Goal: Transaction & Acquisition: Purchase product/service

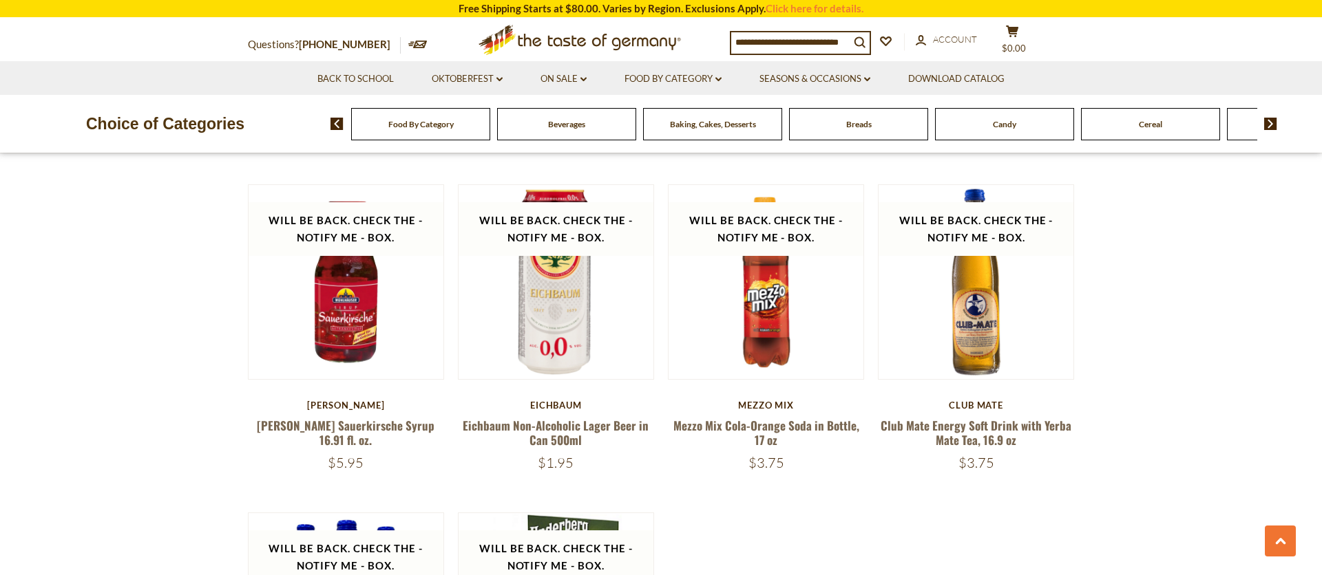
scroll to position [2742, 0]
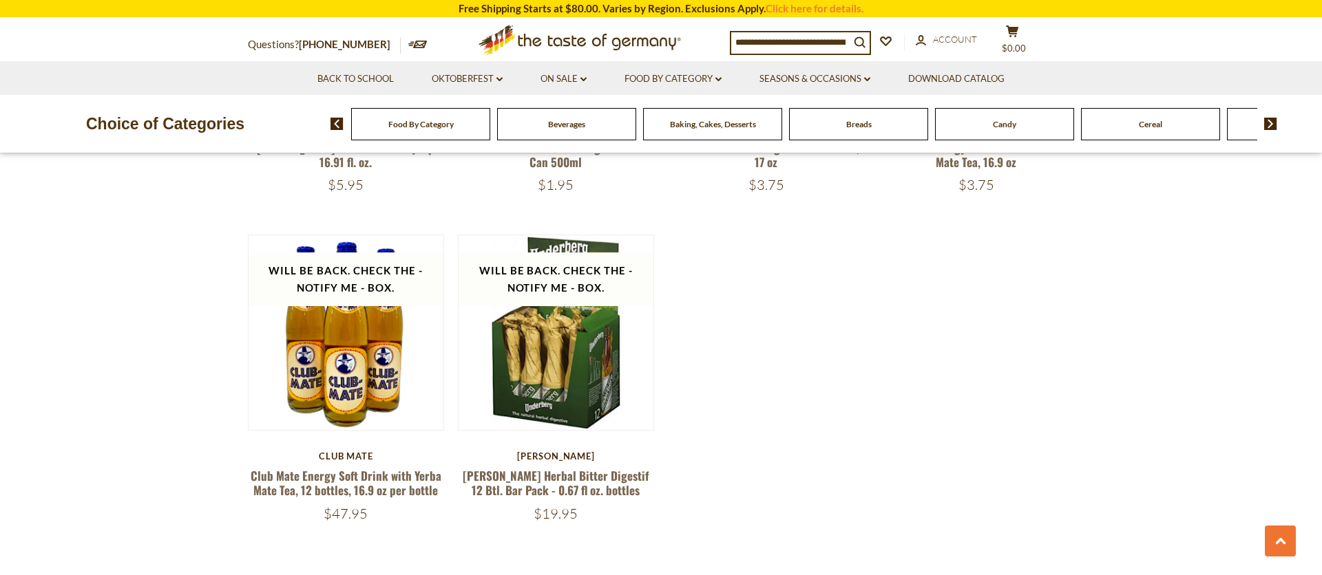
click at [490, 134] on div "Breads" at bounding box center [420, 124] width 139 height 32
click at [490, 131] on div "Breads" at bounding box center [420, 124] width 139 height 32
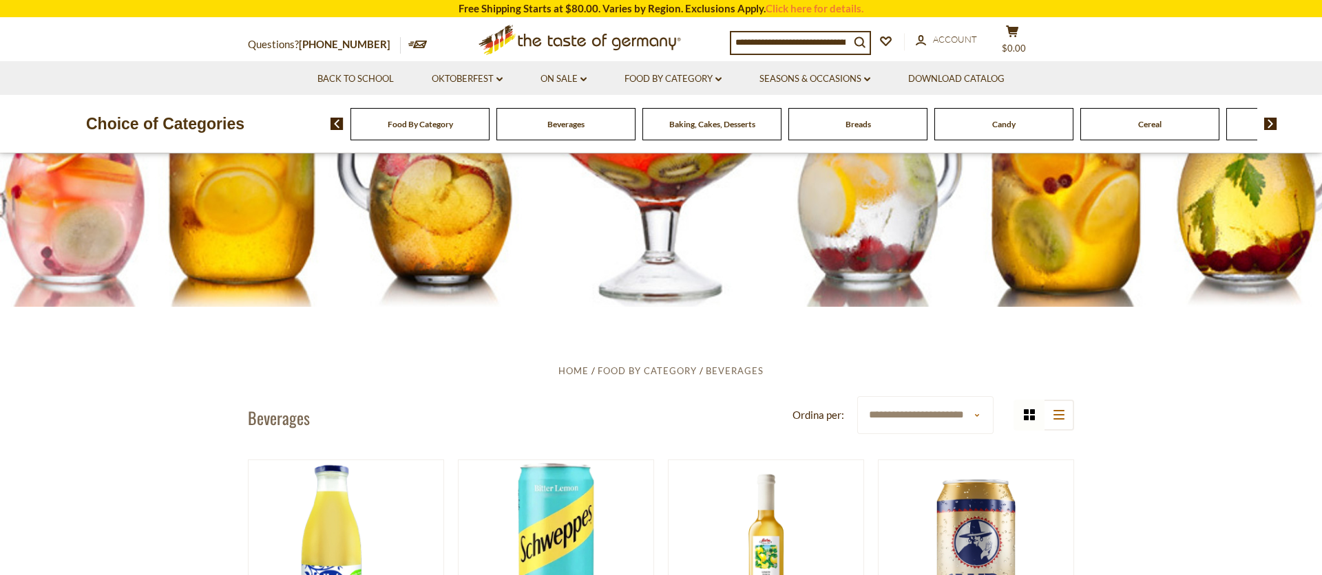
scroll to position [0, 0]
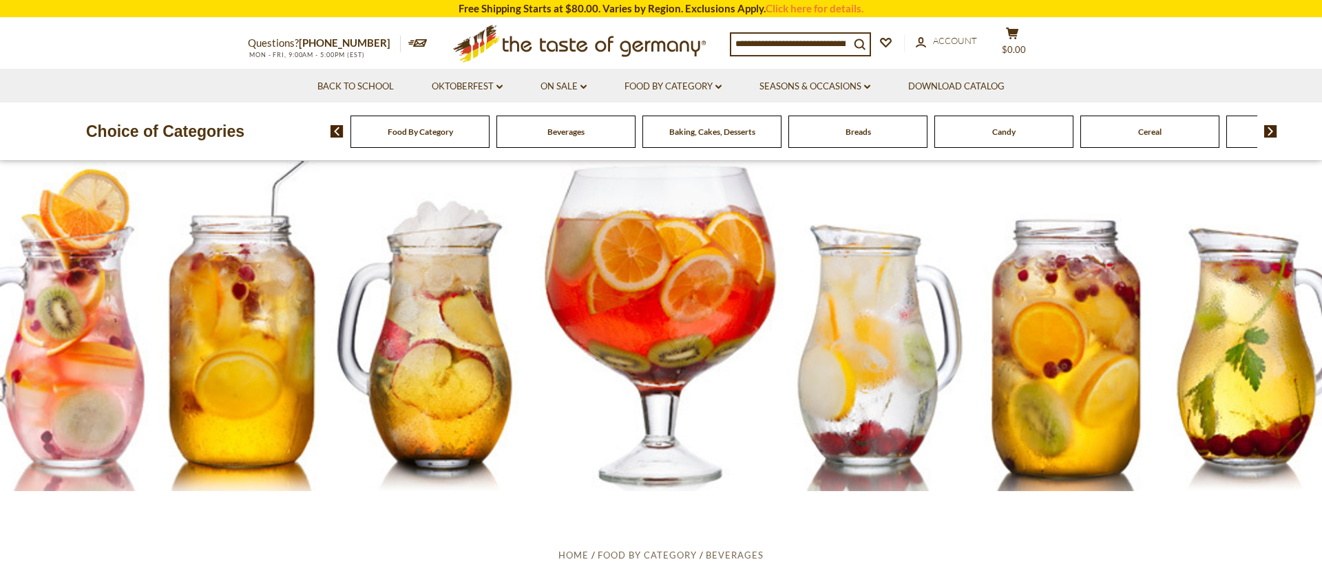
click at [851, 67] on div "Questions? 800-881-6419 MON - FRI, 9:00AM - 5:00PM (EST) .st0{fill:#EDD300;} .s…" at bounding box center [660, 44] width 847 height 50
click at [851, 82] on link "Seasons & Occasions dropdown_arrow" at bounding box center [814, 86] width 111 height 15
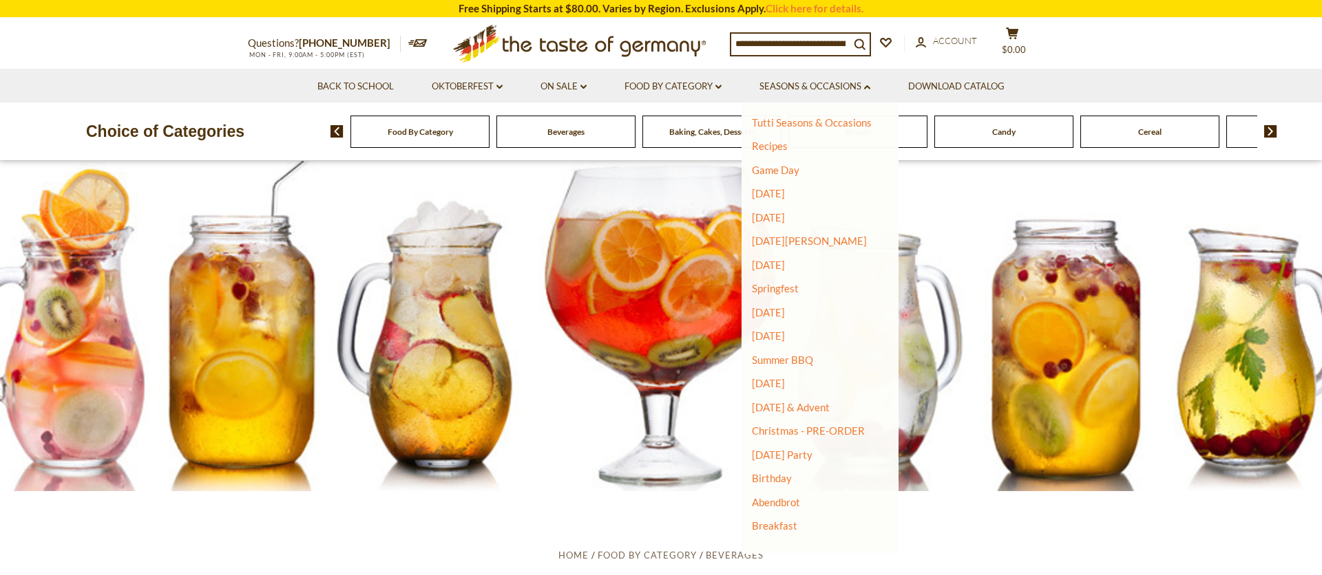
click at [935, 105] on div "Choice of Categories Food By Category Beverages Baking, Cakes, Desserts Breads …" at bounding box center [661, 132] width 1322 height 58
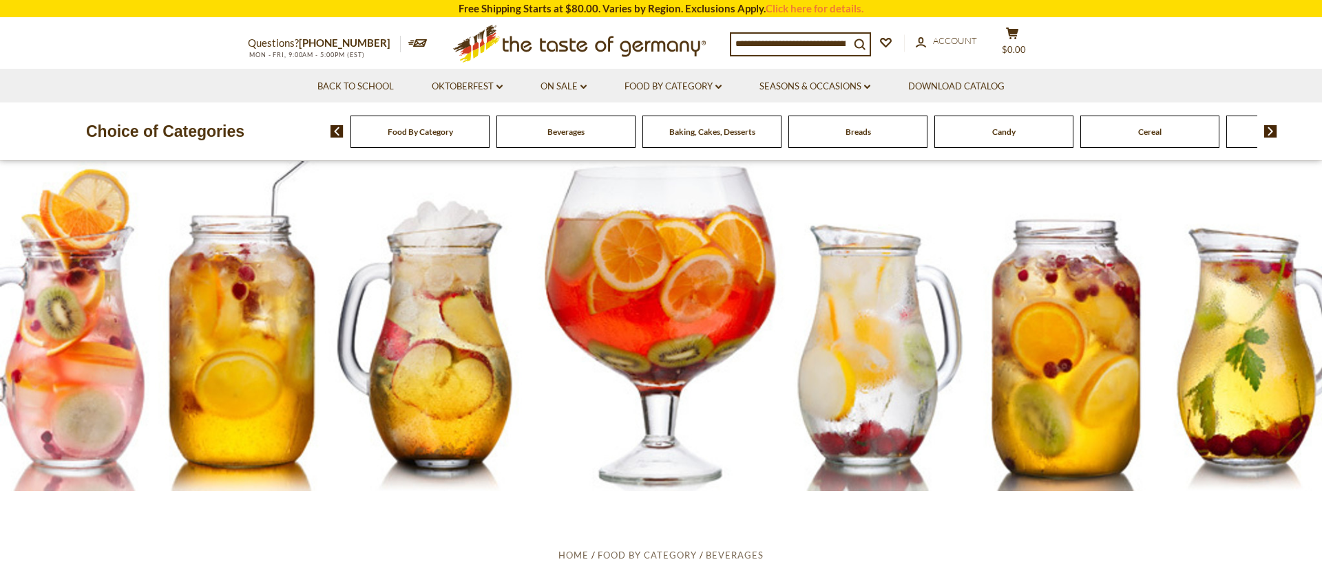
click at [887, 86] on li "Seasons & Occasions dropdown_arrow Tutti Seasons & Occasions Recipes Game Day V…" at bounding box center [814, 86] width 147 height 34
click at [858, 79] on link "Seasons & Occasions dropdown_arrow" at bounding box center [814, 86] width 111 height 15
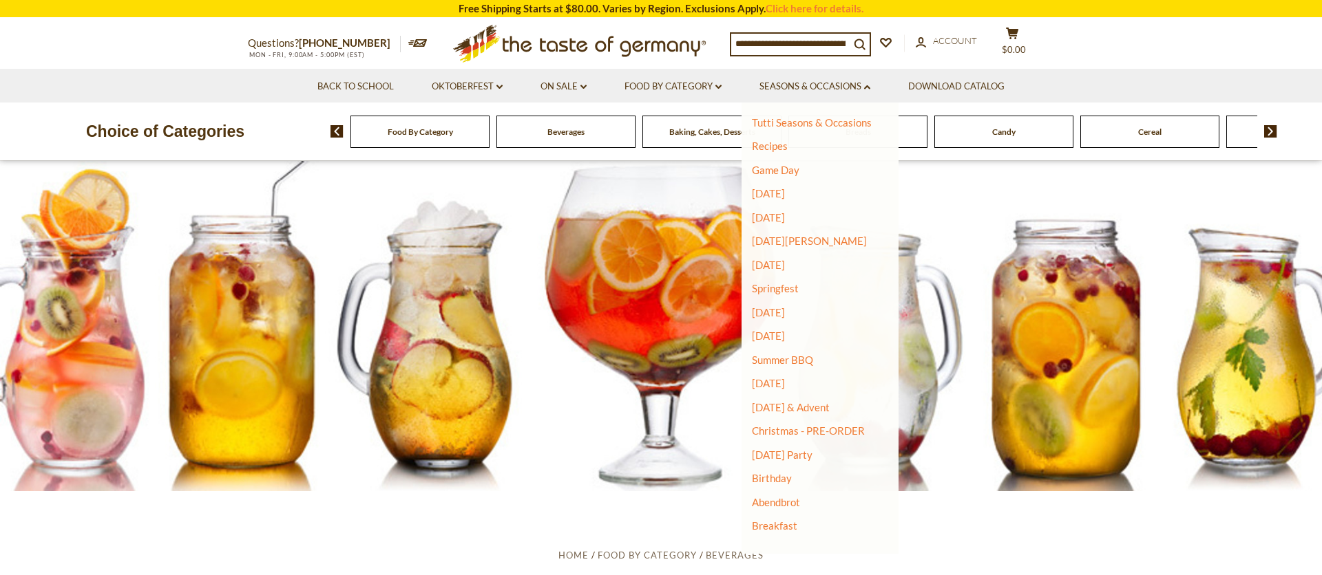
click at [938, 158] on div "Choice of Categories Food By Category Beverages Baking, Cakes, Desserts Breads …" at bounding box center [661, 132] width 1322 height 58
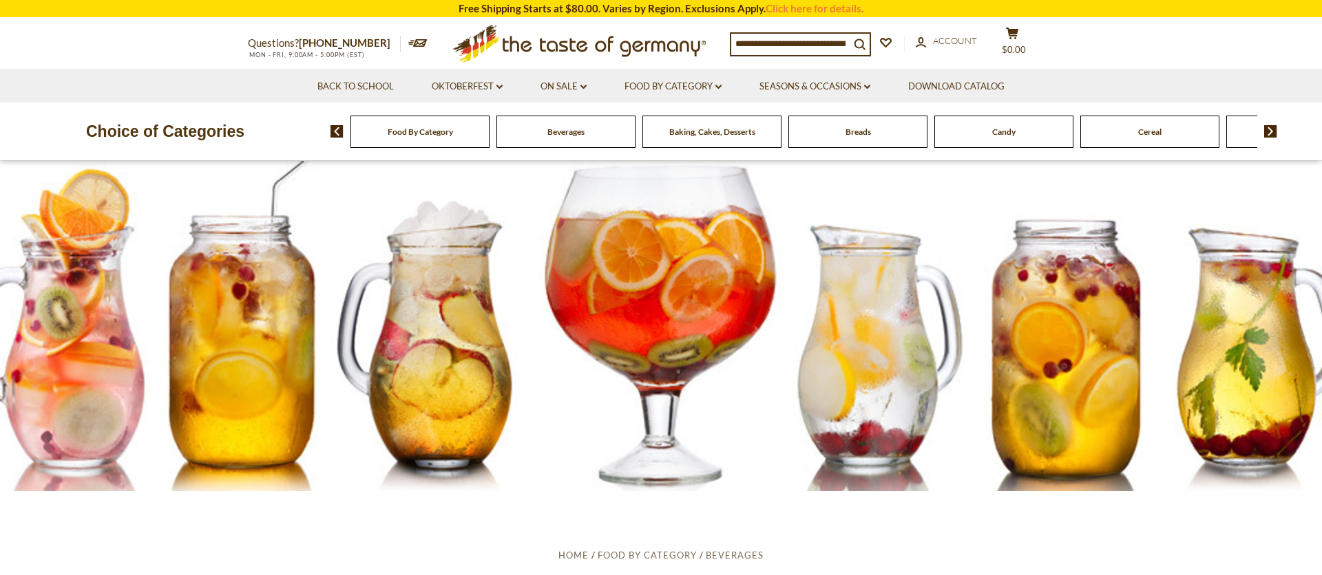
click at [489, 138] on div "Breads" at bounding box center [419, 132] width 139 height 32
click at [1124, 129] on span "Cereal" at bounding box center [1135, 132] width 23 height 10
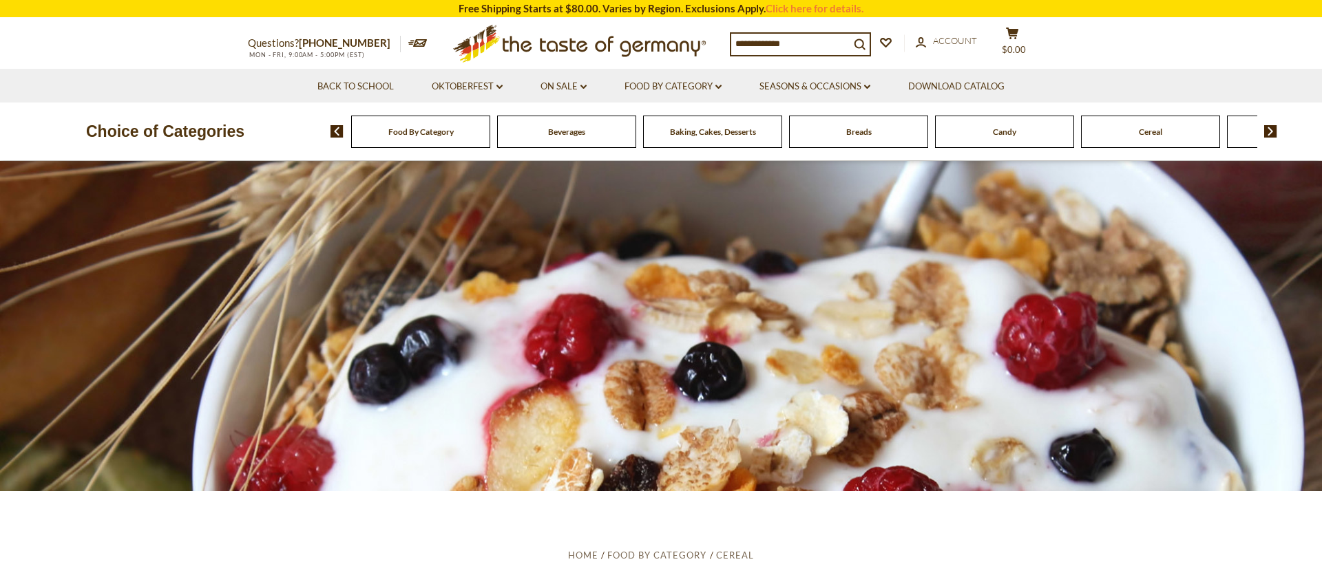
click at [854, 128] on span "Breads" at bounding box center [858, 132] width 25 height 10
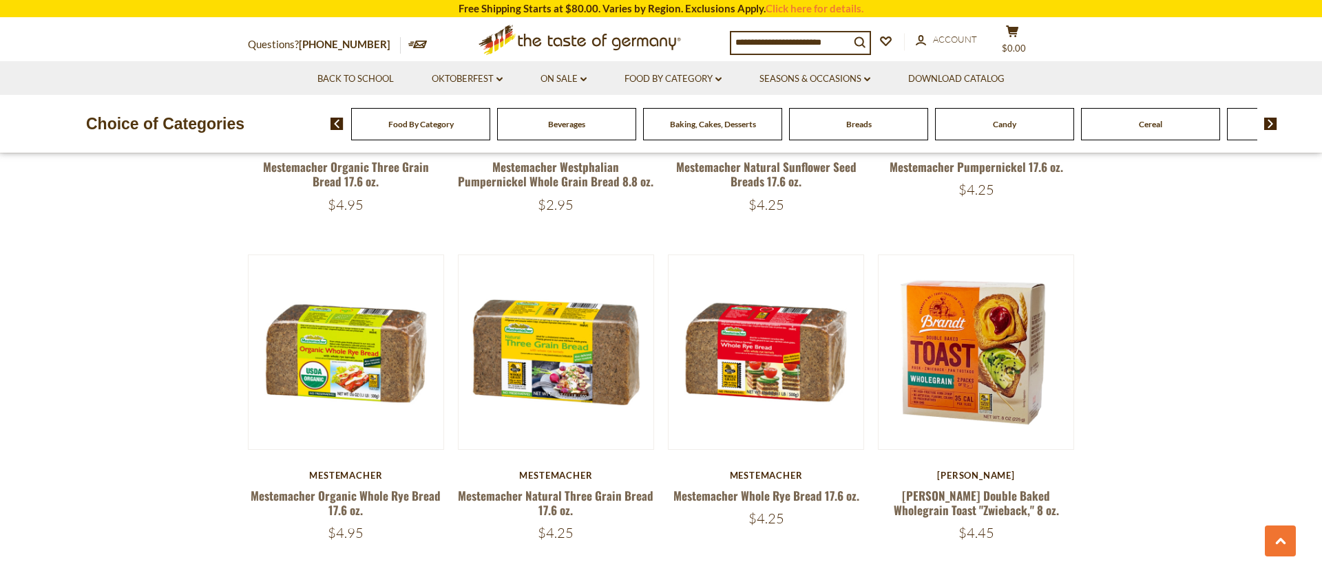
scroll to position [3106, 0]
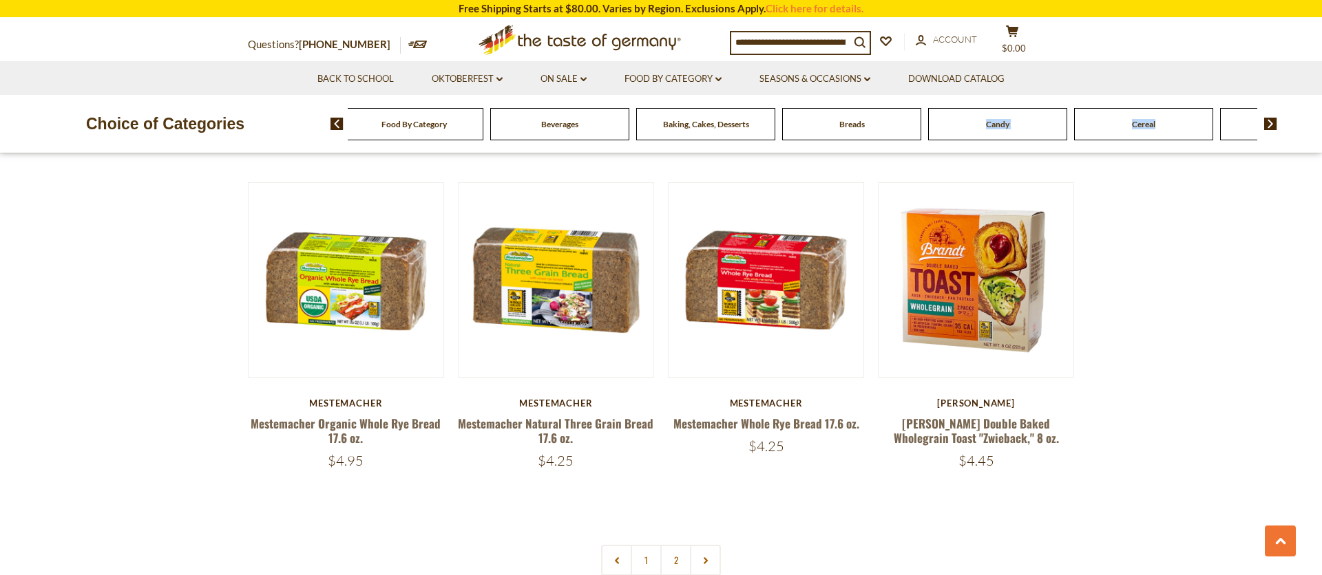
drag, startPoint x: 1126, startPoint y: 120, endPoint x: 885, endPoint y: 120, distance: 240.9
drag, startPoint x: 1061, startPoint y: 116, endPoint x: 870, endPoint y: 115, distance: 190.7
click at [1273, 123] on img at bounding box center [1270, 124] width 13 height 12
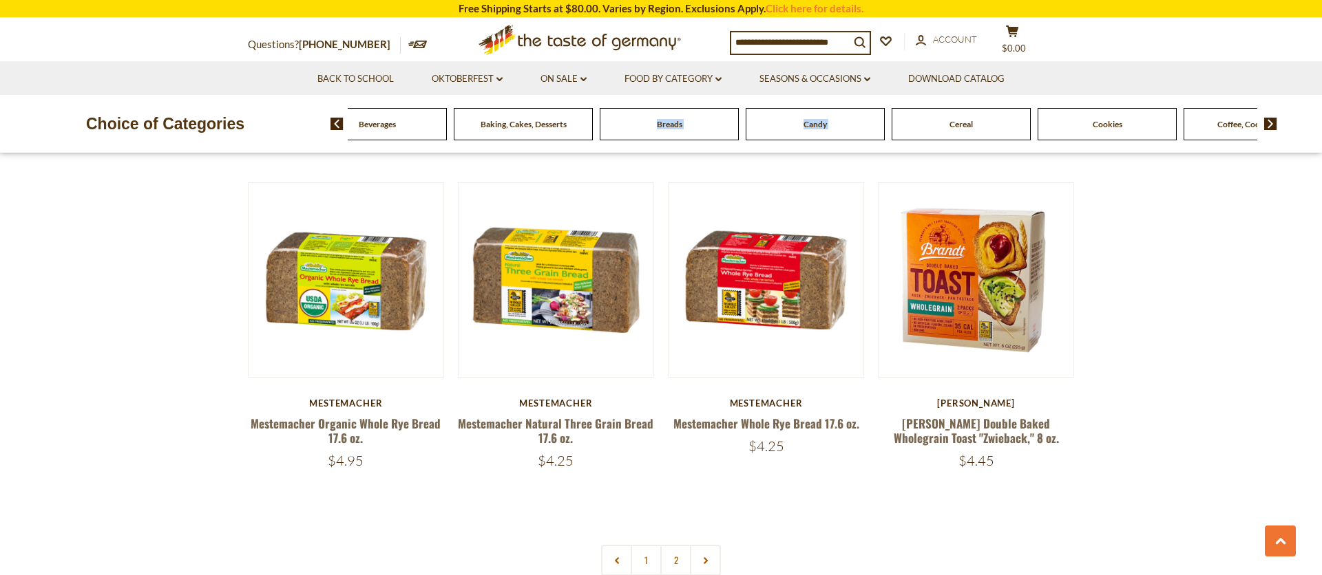
click at [1273, 123] on img at bounding box center [1270, 124] width 13 height 12
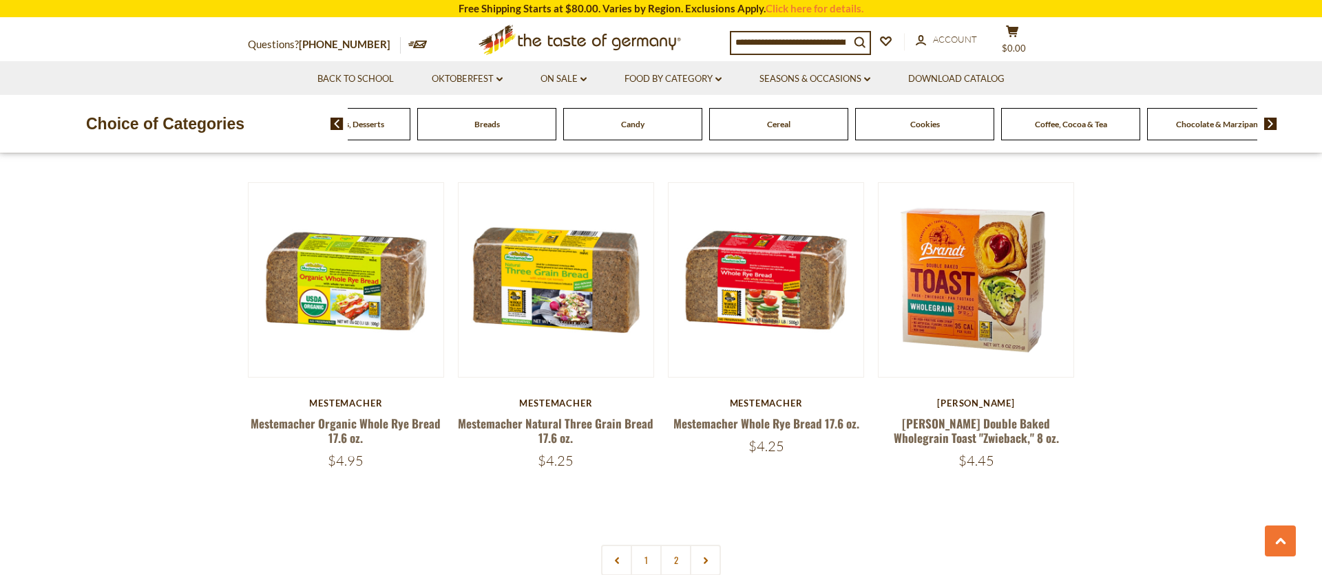
click at [118, 127] on div "Cookies" at bounding box center [48, 124] width 139 height 32
click at [118, 123] on div "Cookies" at bounding box center [48, 124] width 139 height 32
click at [931, 122] on span "Cookies" at bounding box center [925, 124] width 30 height 10
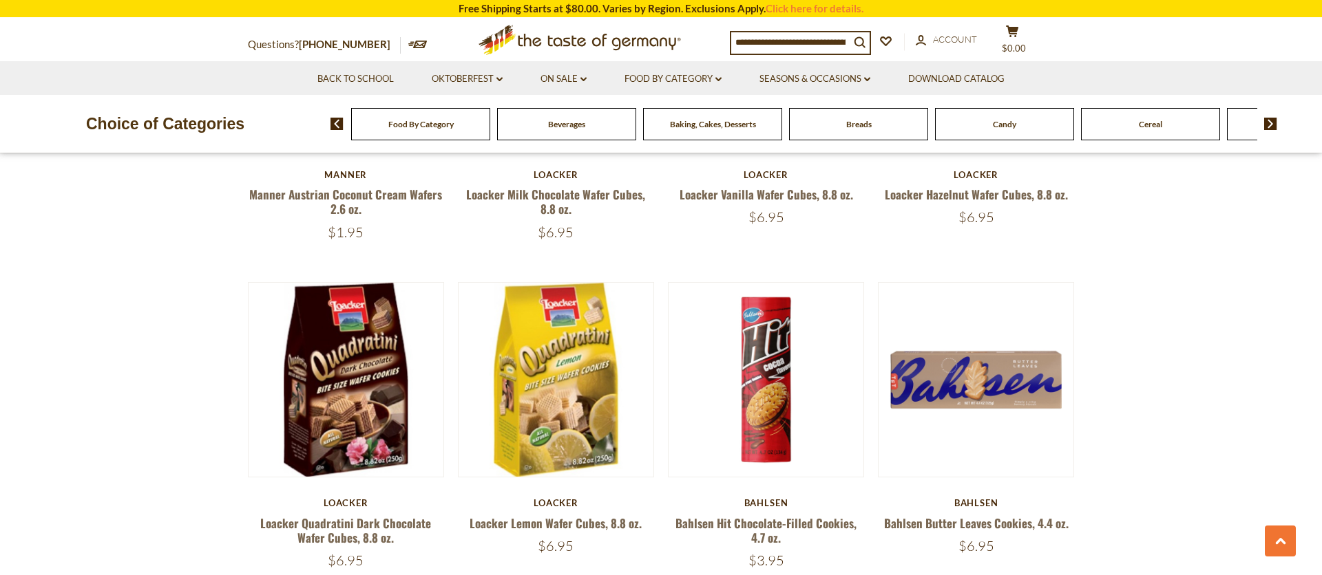
scroll to position [2348, 0]
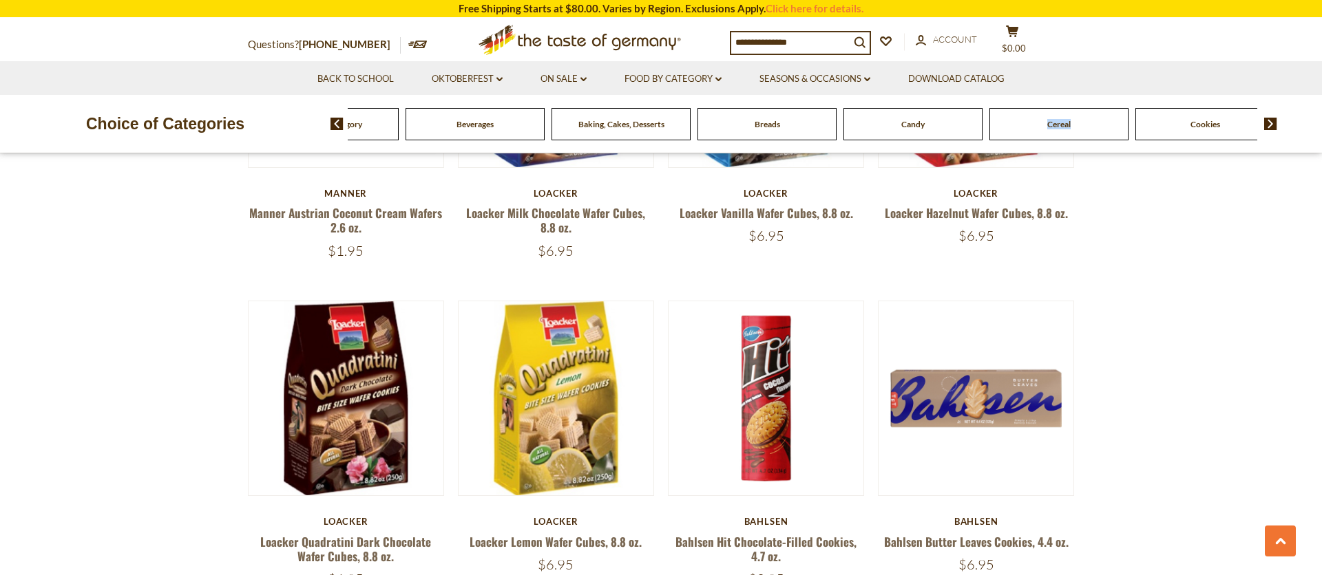
drag, startPoint x: 1135, startPoint y: 126, endPoint x: 1049, endPoint y: 127, distance: 86.1
click at [1063, 127] on div "Cereal" at bounding box center [1059, 124] width 146 height 32
click at [1275, 125] on img at bounding box center [1270, 124] width 13 height 12
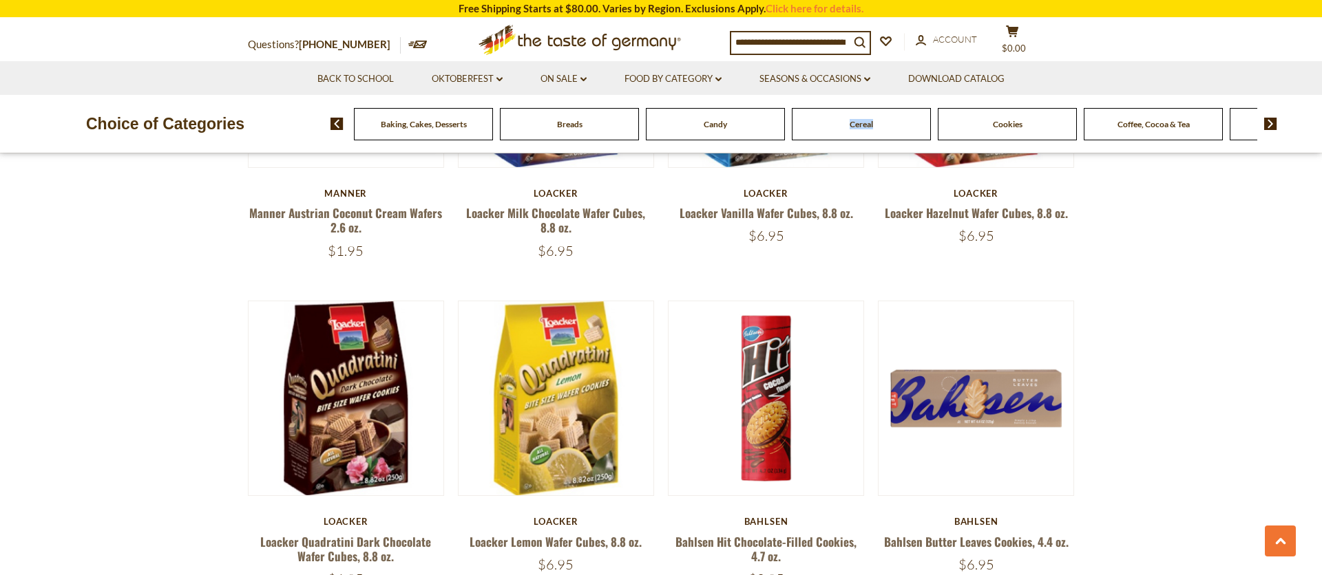
click at [1273, 124] on img at bounding box center [1270, 124] width 13 height 12
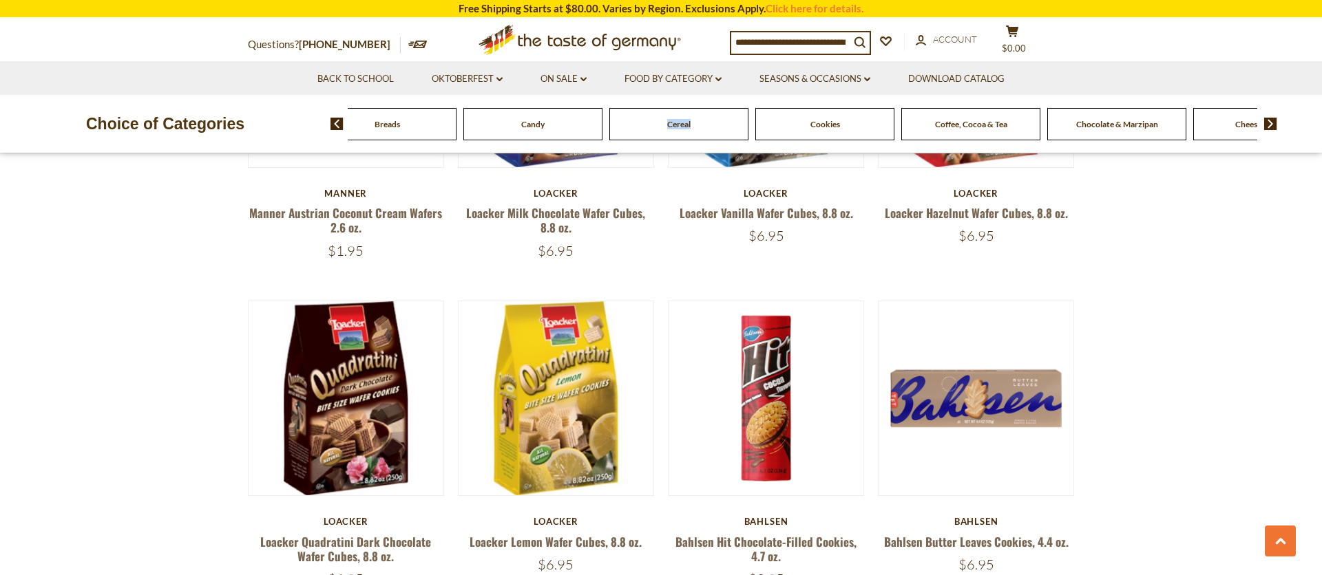
click at [1273, 124] on img at bounding box center [1270, 124] width 13 height 12
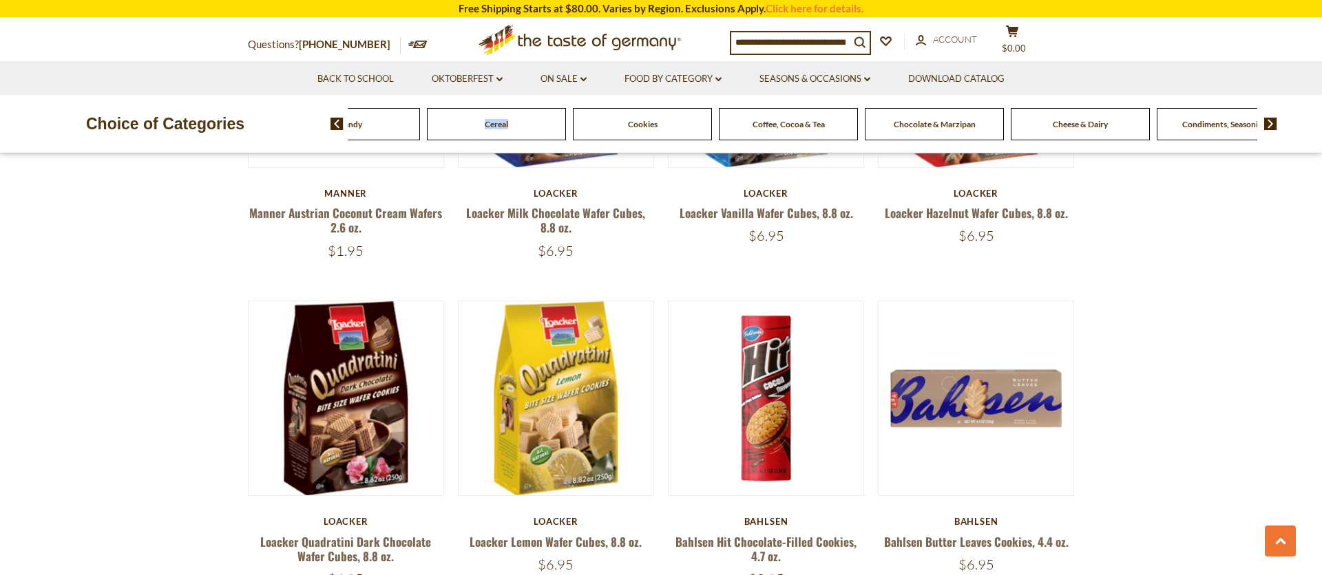
click at [1273, 124] on img at bounding box center [1270, 124] width 13 height 12
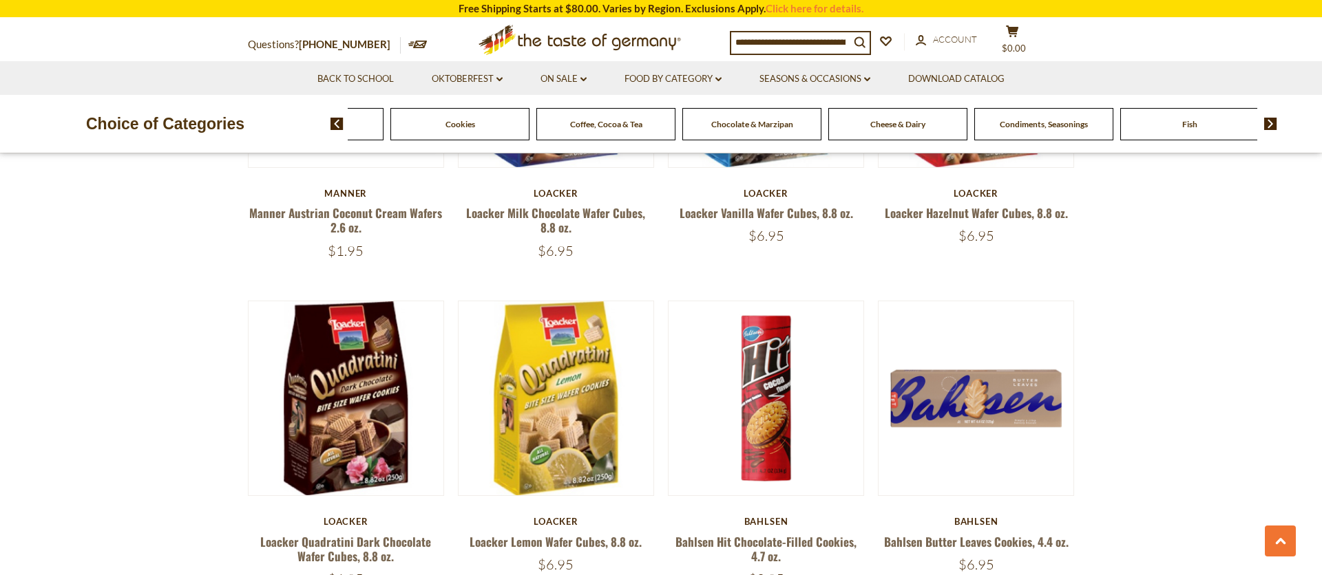
click at [1273, 124] on img at bounding box center [1270, 124] width 13 height 12
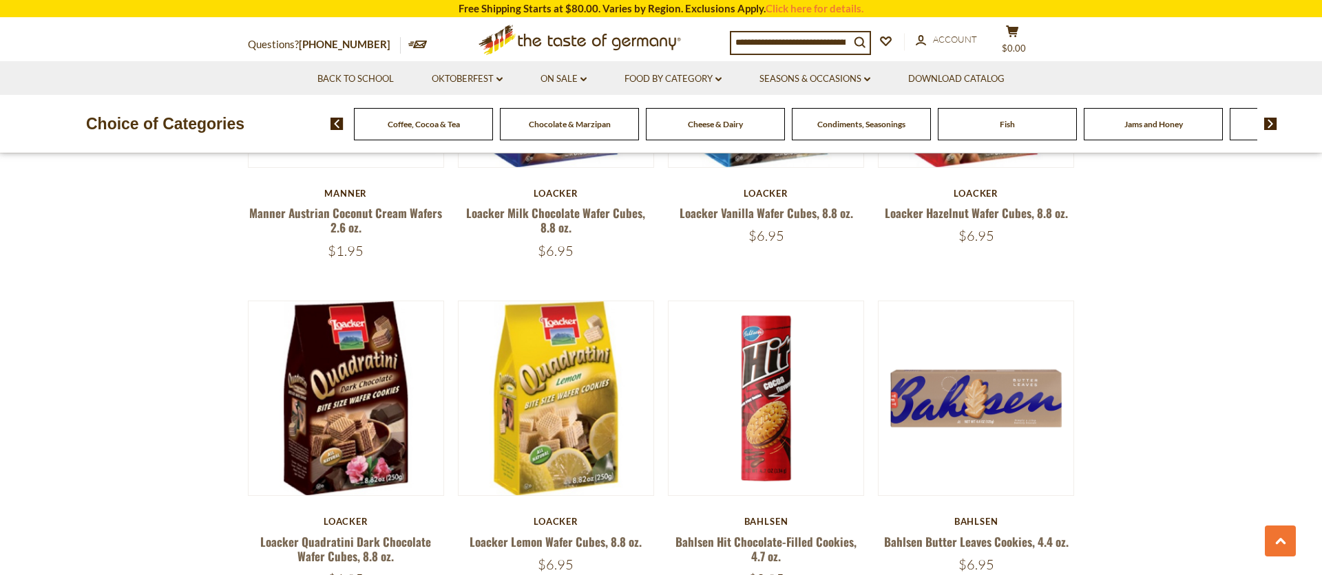
click at [1273, 124] on img at bounding box center [1270, 124] width 13 height 12
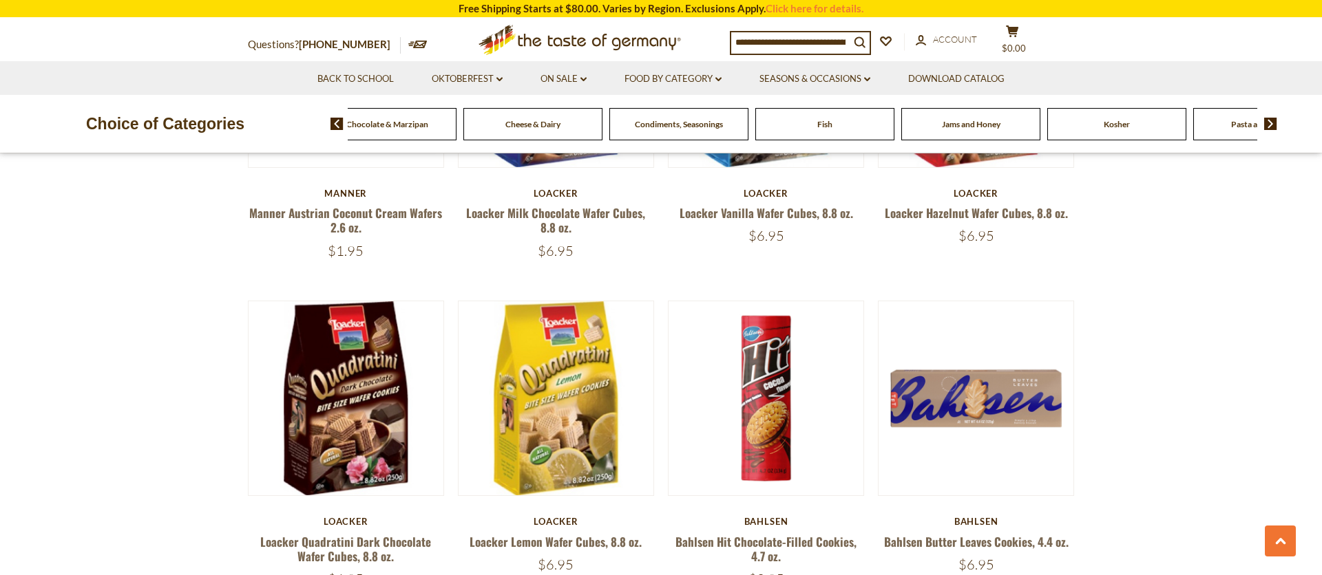
click at [1273, 124] on img at bounding box center [1270, 124] width 13 height 12
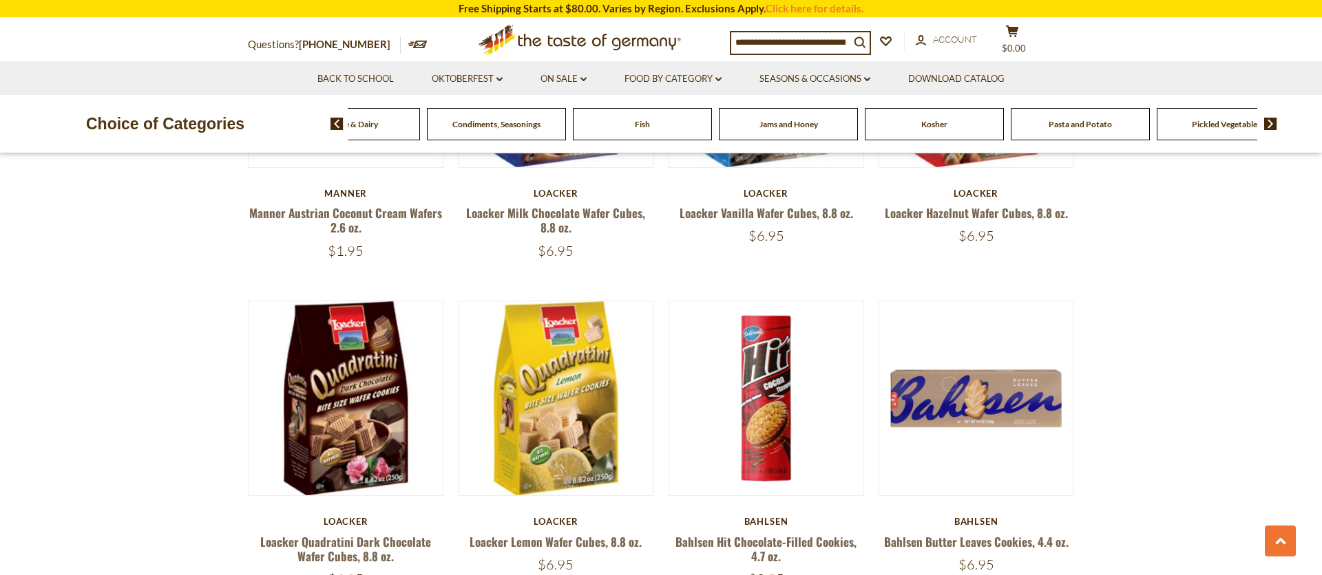
click at [1273, 124] on img at bounding box center [1270, 124] width 13 height 12
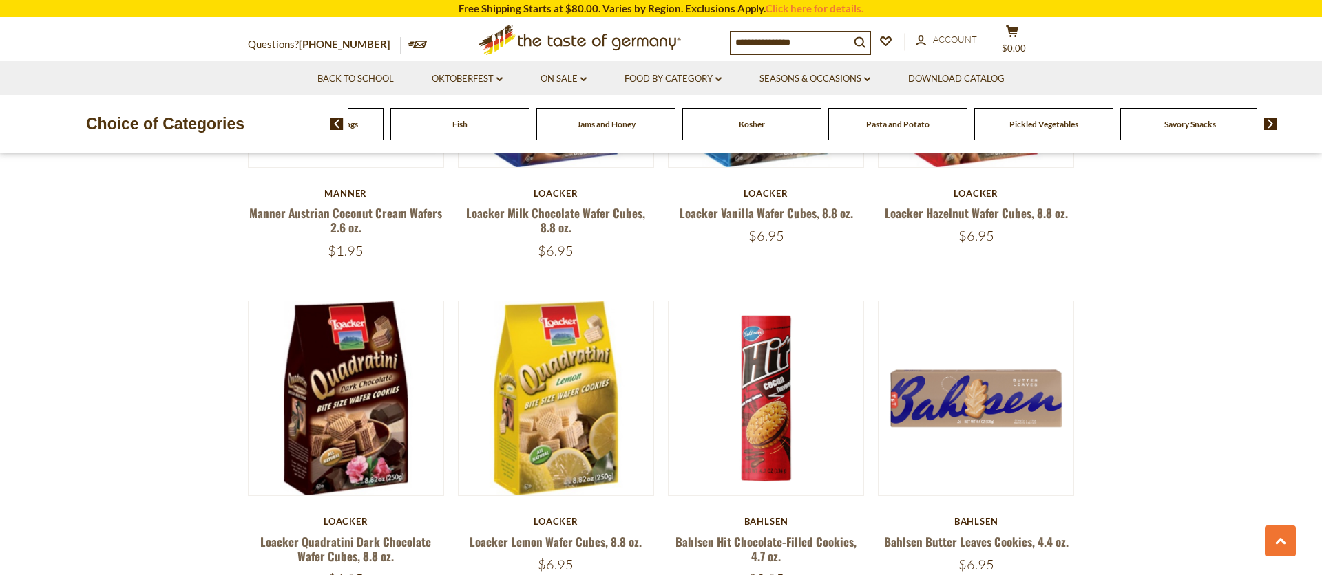
click at [887, 119] on span "Pasta and Potato" at bounding box center [897, 124] width 63 height 10
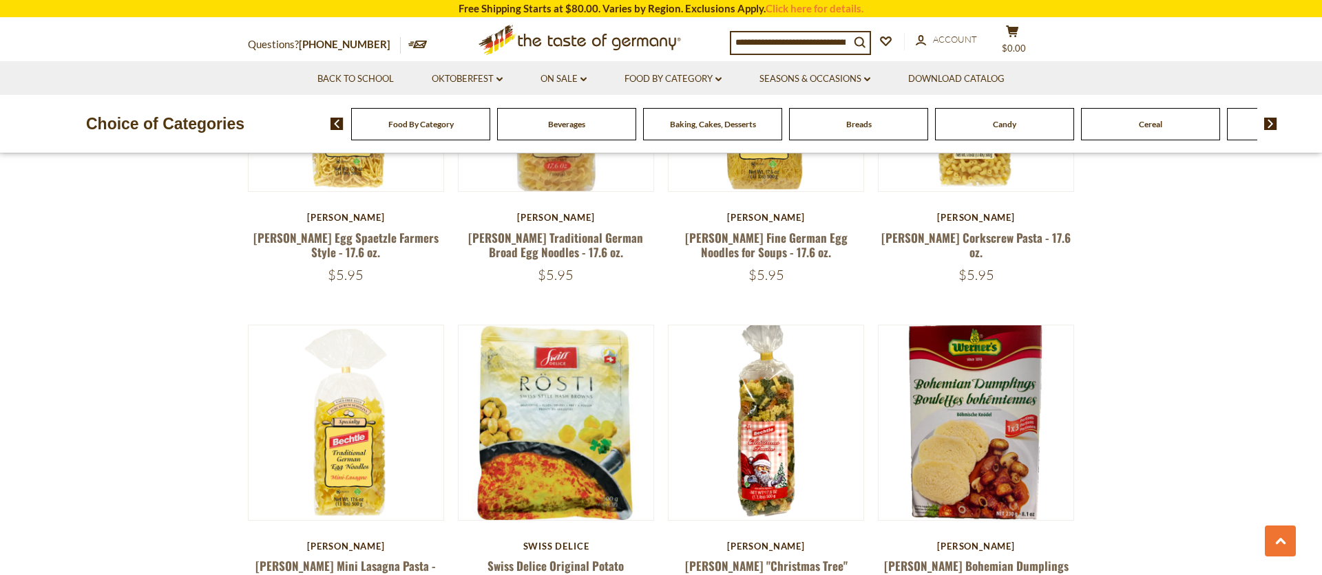
scroll to position [2967, 0]
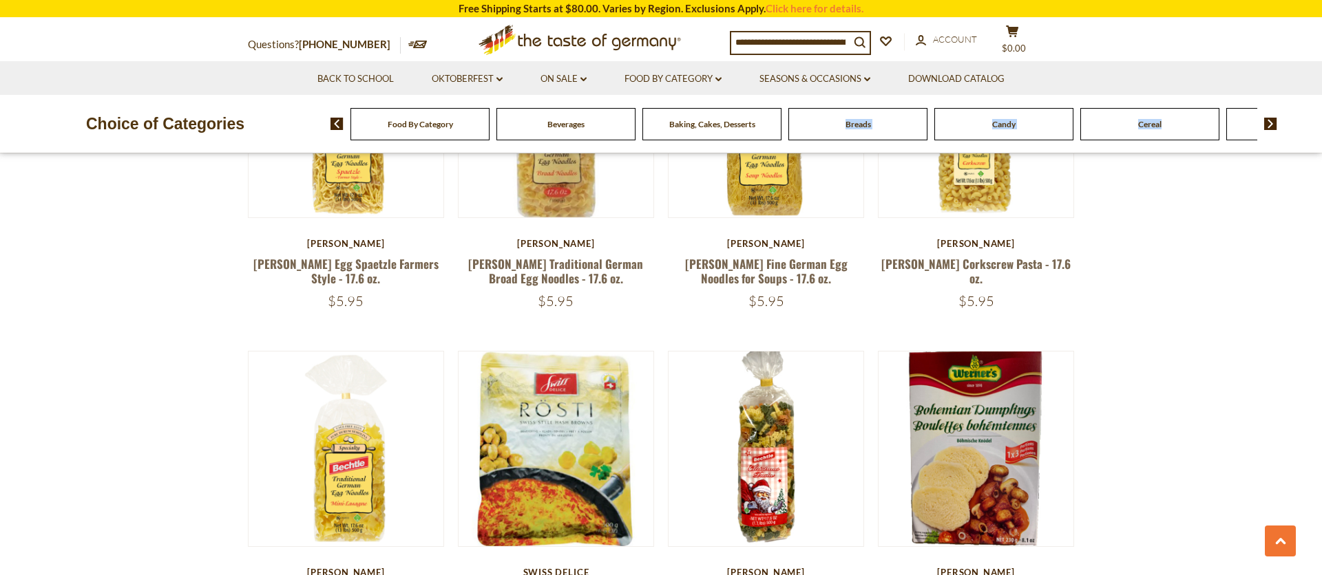
drag, startPoint x: 1178, startPoint y: 129, endPoint x: 827, endPoint y: 127, distance: 351.1
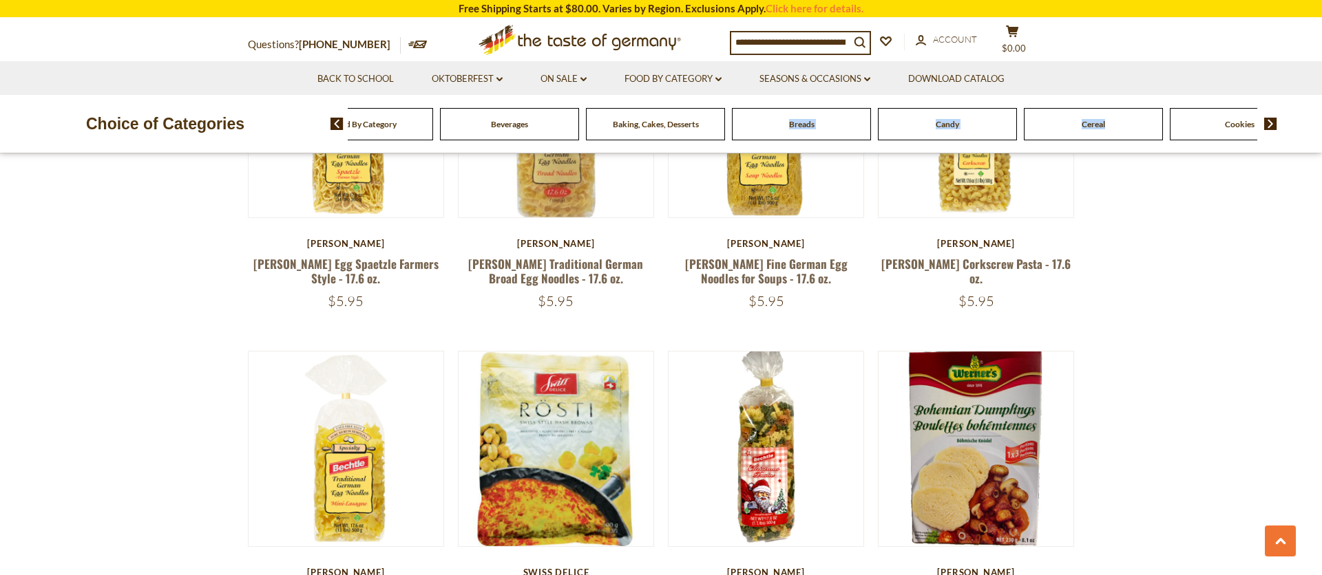
click at [1273, 122] on img at bounding box center [1270, 124] width 13 height 12
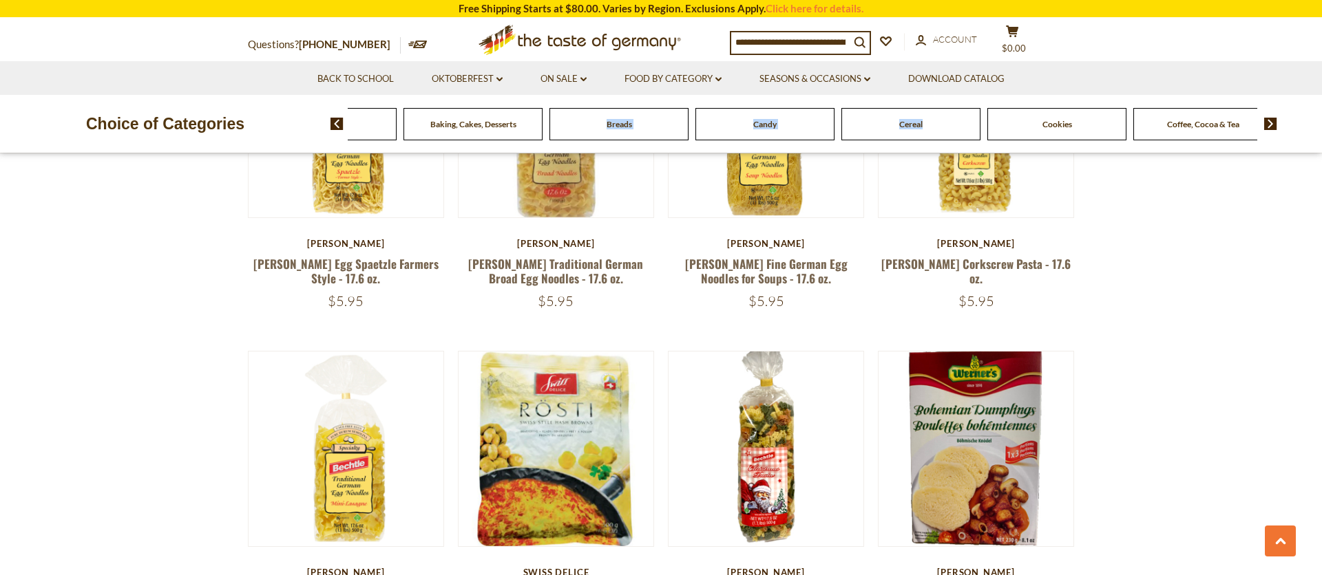
click at [1273, 122] on img at bounding box center [1270, 124] width 13 height 12
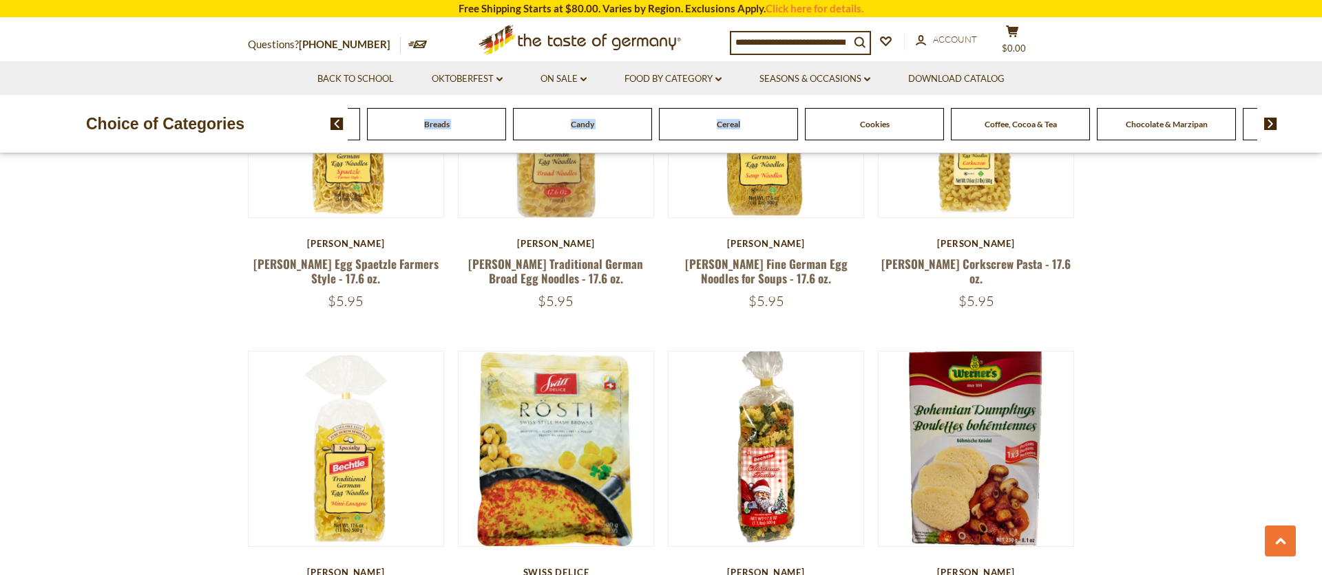
click at [1273, 122] on img at bounding box center [1270, 124] width 13 height 12
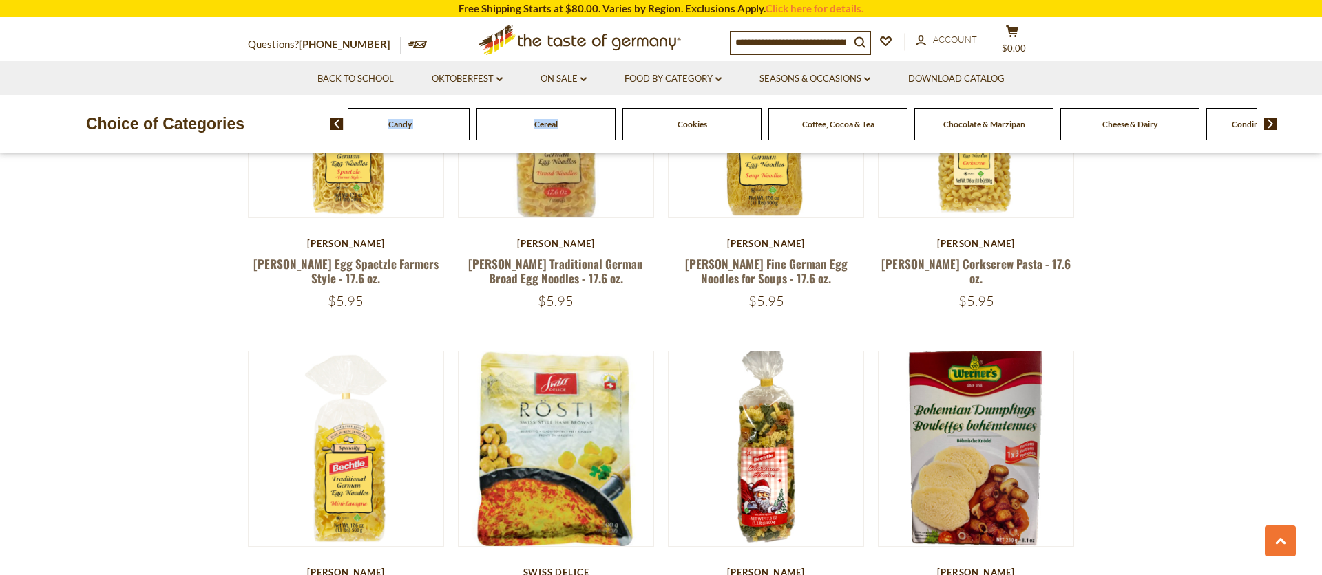
click at [1273, 122] on img at bounding box center [1270, 124] width 13 height 12
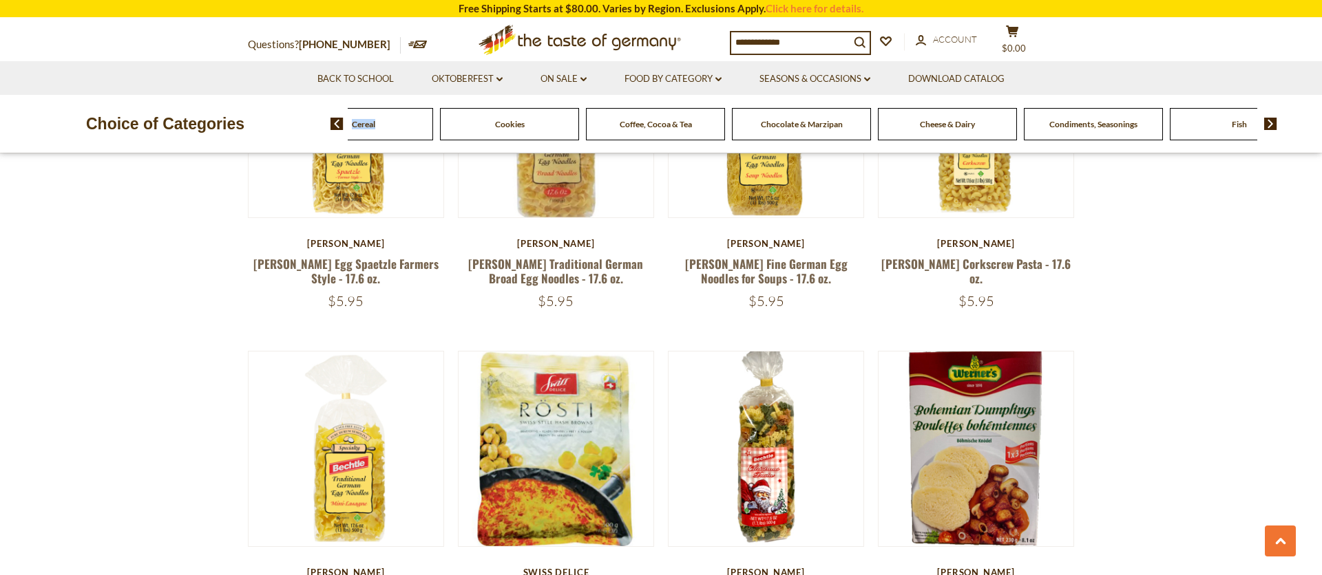
click at [1273, 122] on img at bounding box center [1270, 124] width 13 height 12
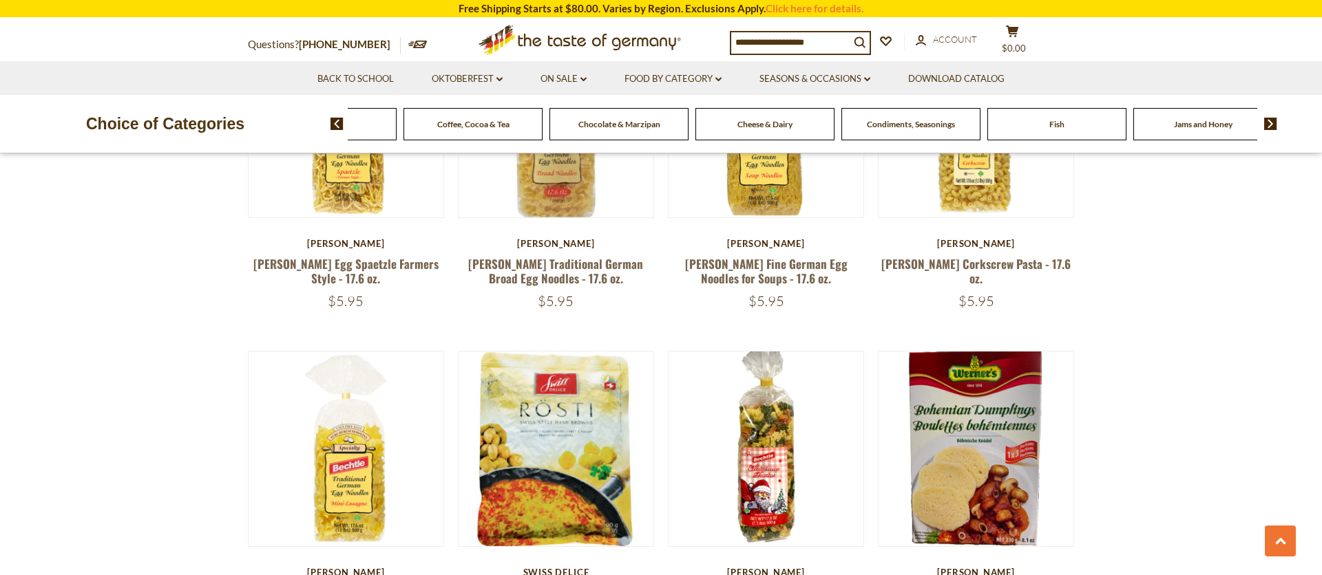
click at [1273, 122] on img at bounding box center [1270, 124] width 13 height 12
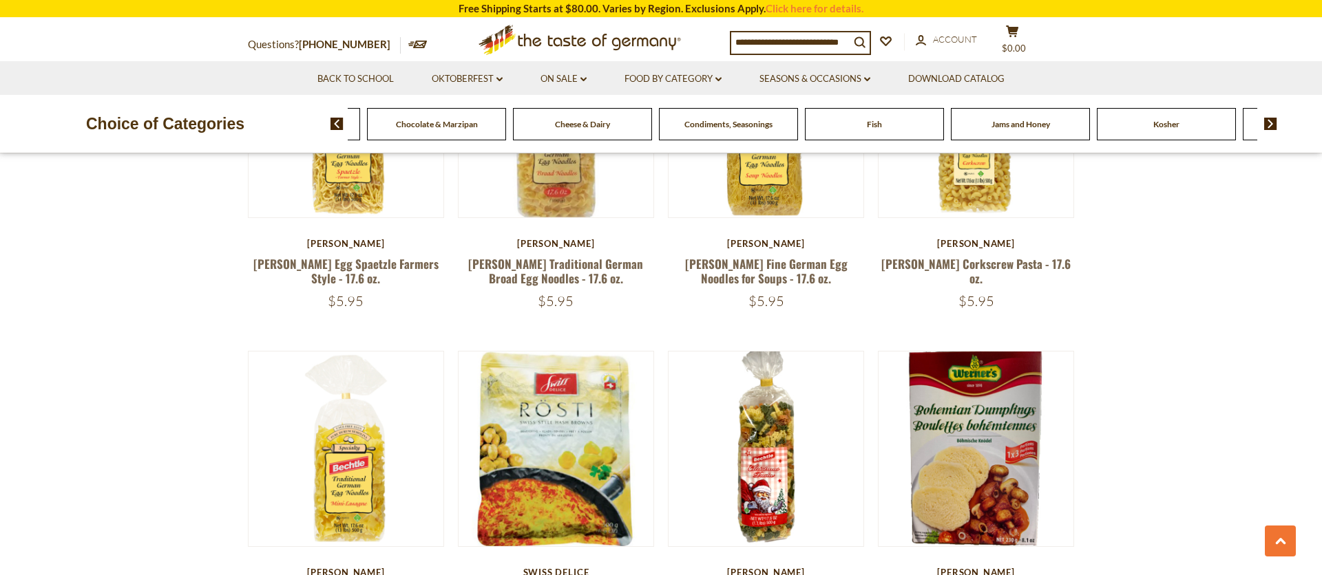
click at [1273, 122] on img at bounding box center [1270, 124] width 13 height 12
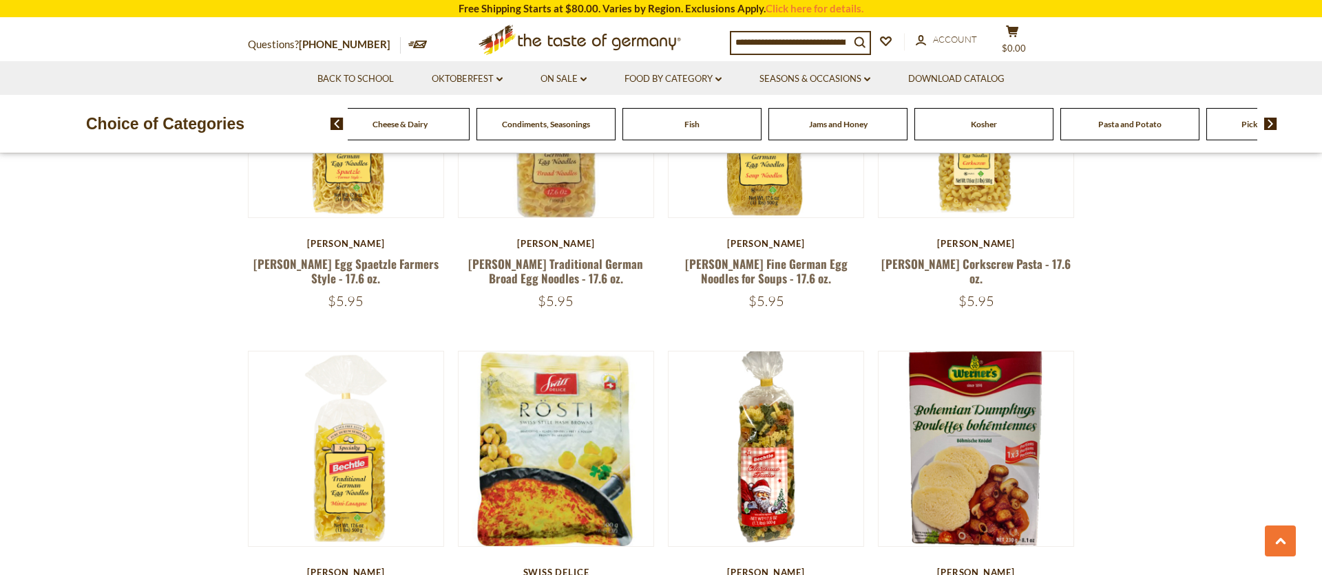
click at [1273, 122] on img at bounding box center [1270, 124] width 13 height 12
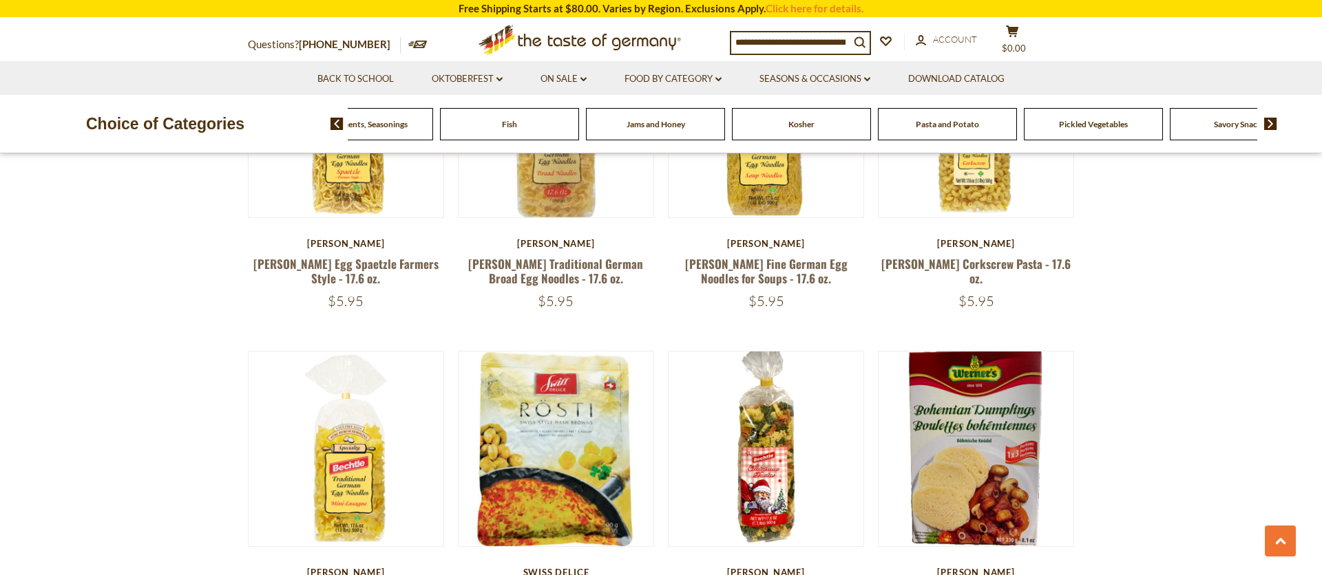
click at [1273, 122] on img at bounding box center [1270, 124] width 13 height 12
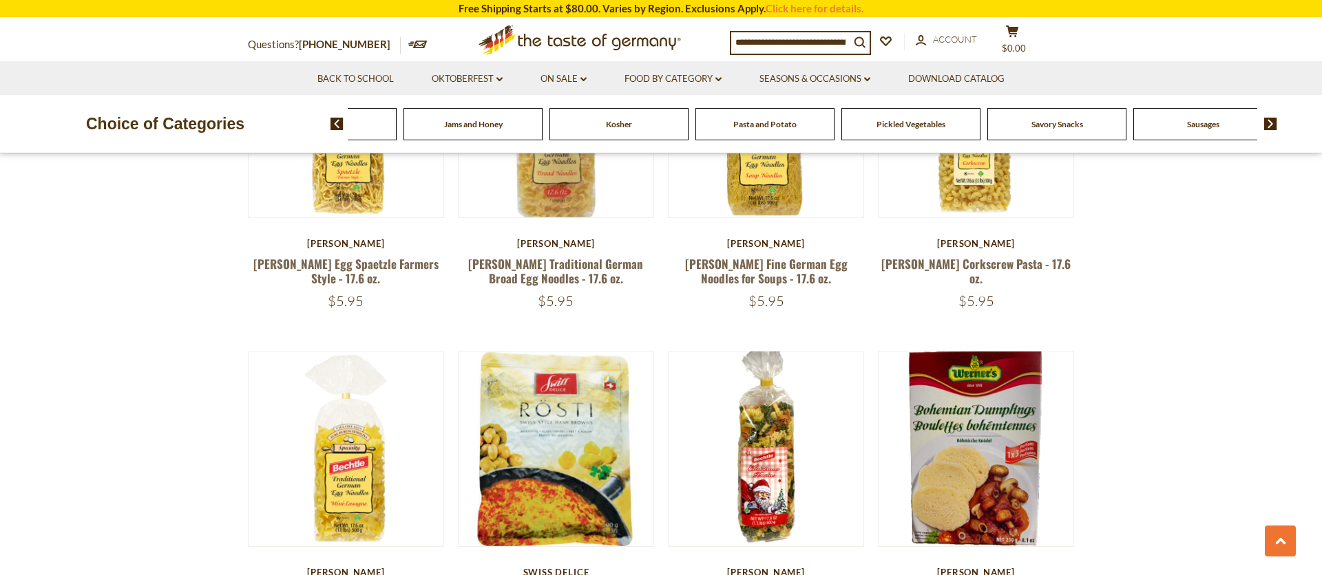
click at [1273, 122] on img at bounding box center [1270, 124] width 13 height 12
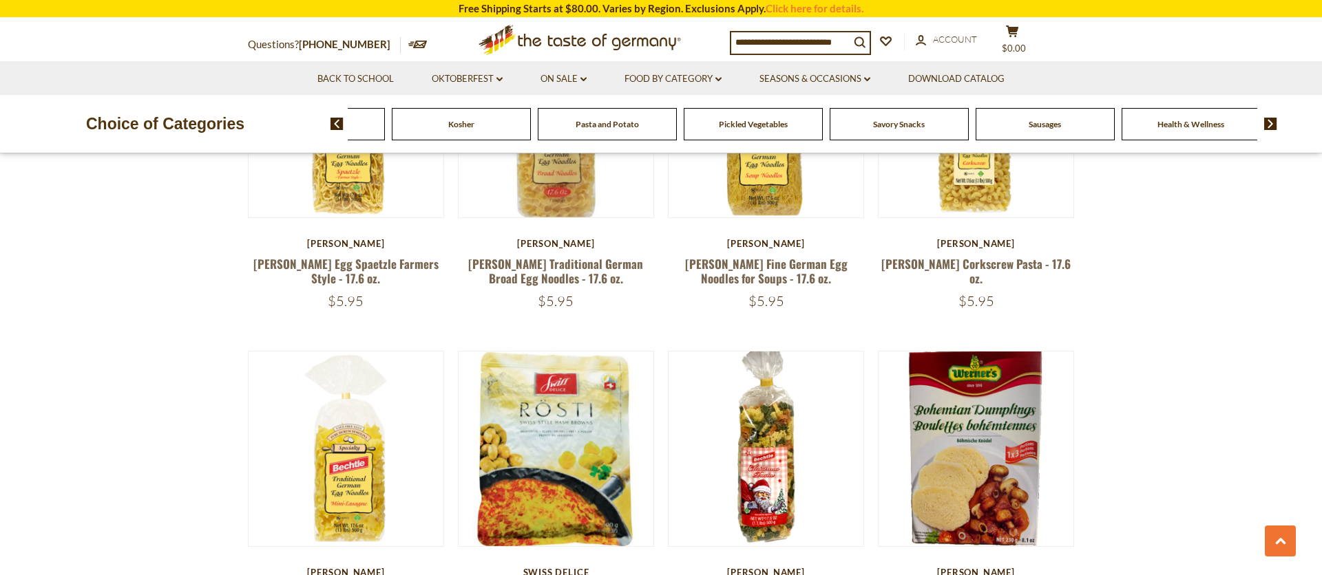
click at [1041, 123] on span "Sausages" at bounding box center [1044, 124] width 32 height 10
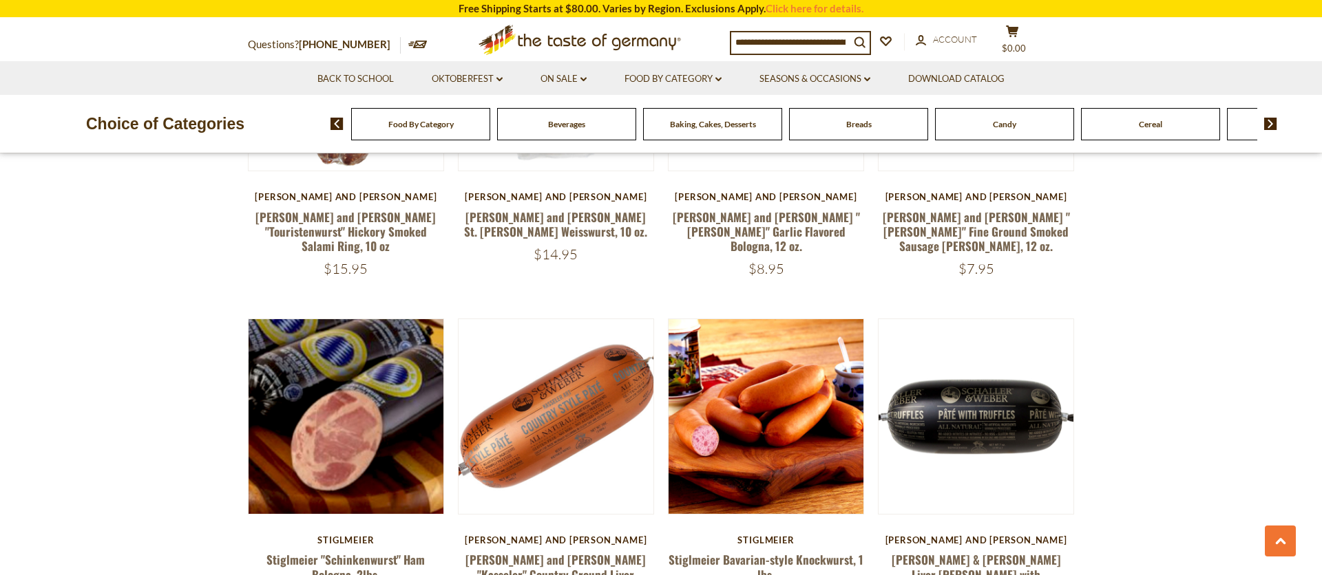
scroll to position [1424, 0]
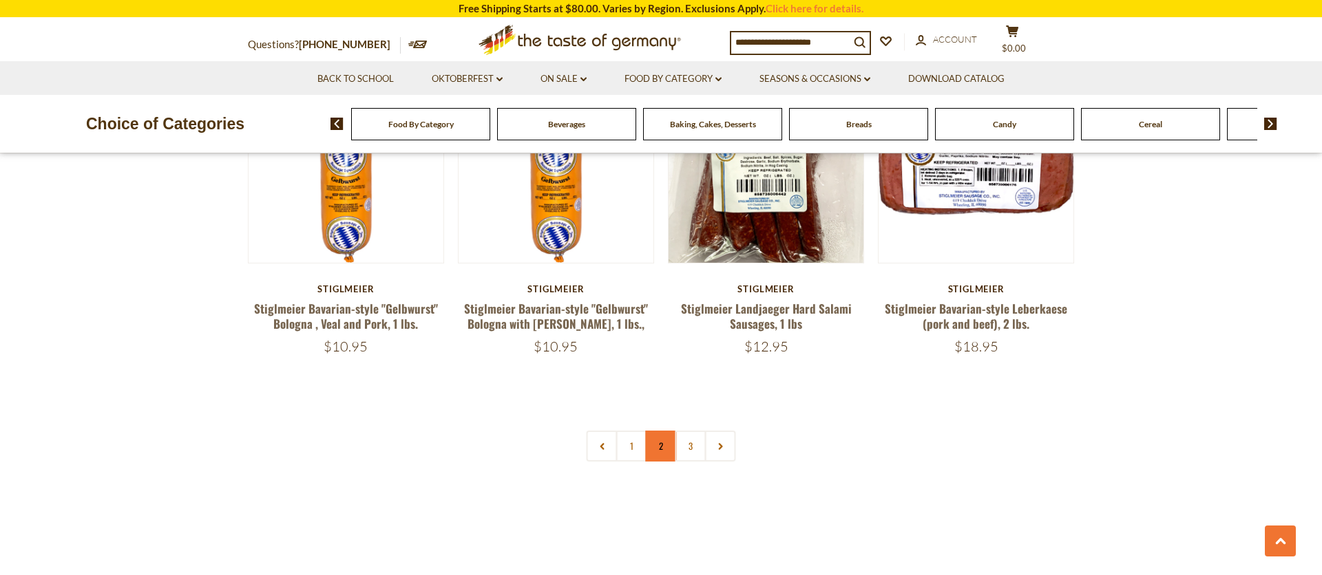
click at [655, 431] on link "2" at bounding box center [661, 446] width 31 height 31
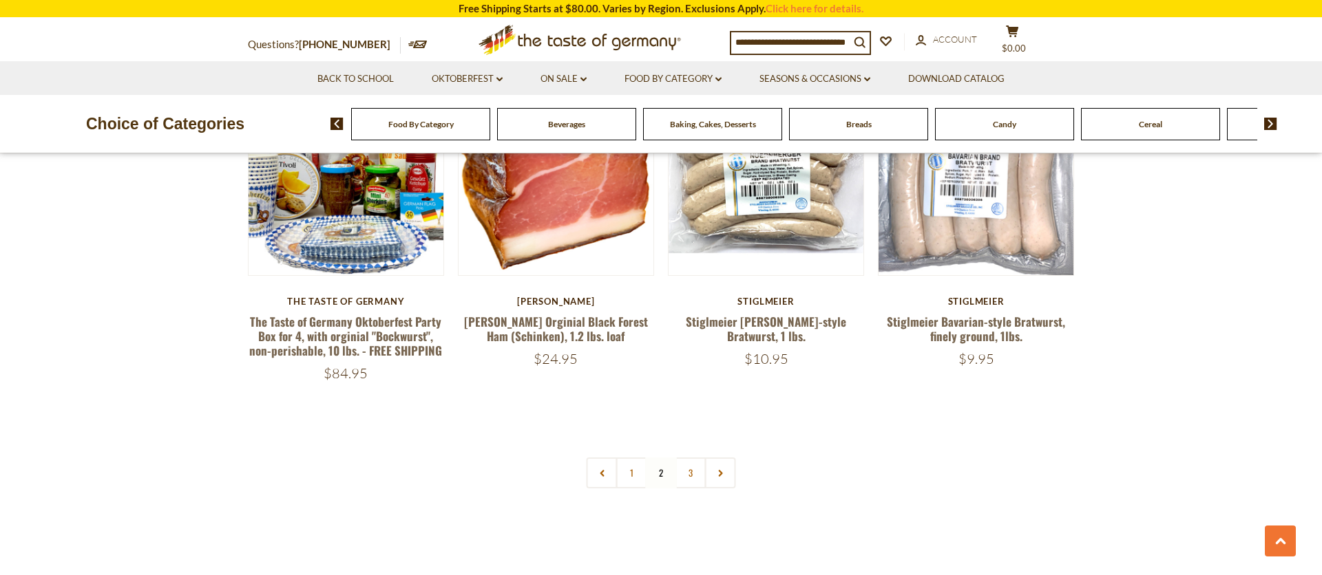
scroll to position [3398, 0]
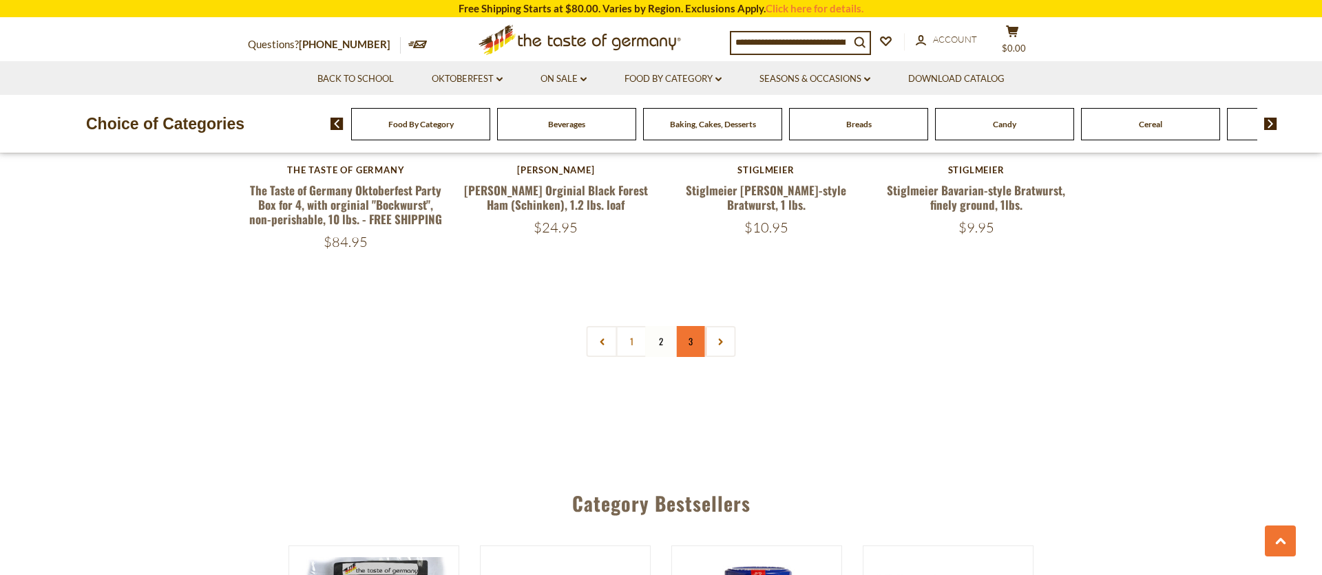
click at [687, 326] on link "3" at bounding box center [690, 341] width 31 height 31
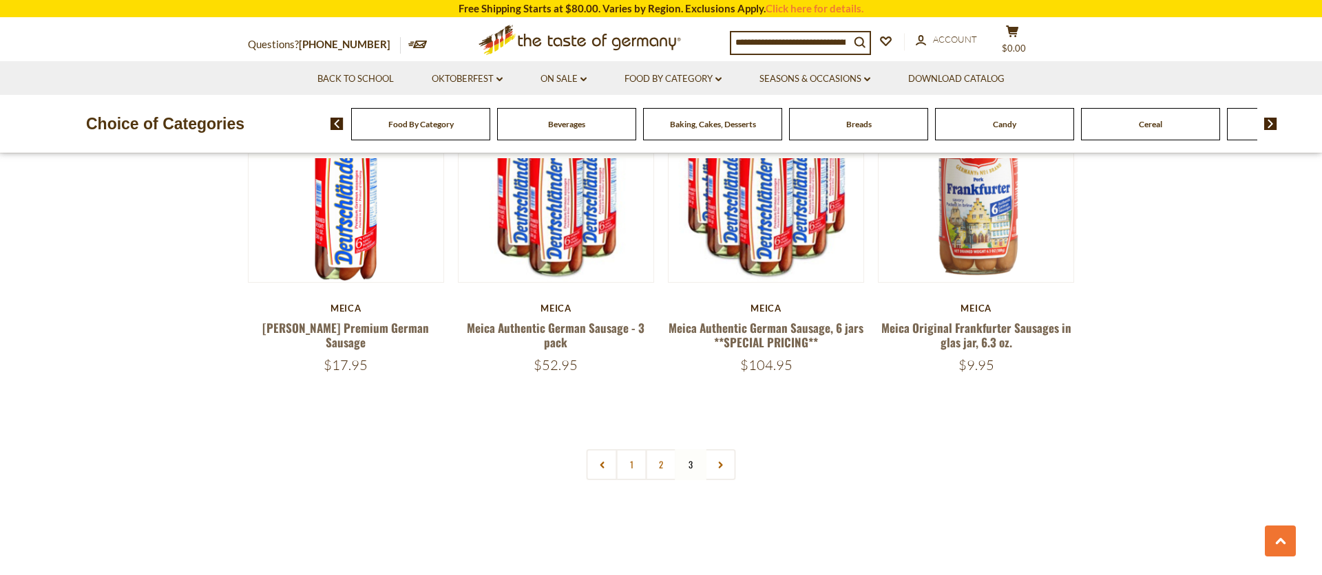
scroll to position [929, 0]
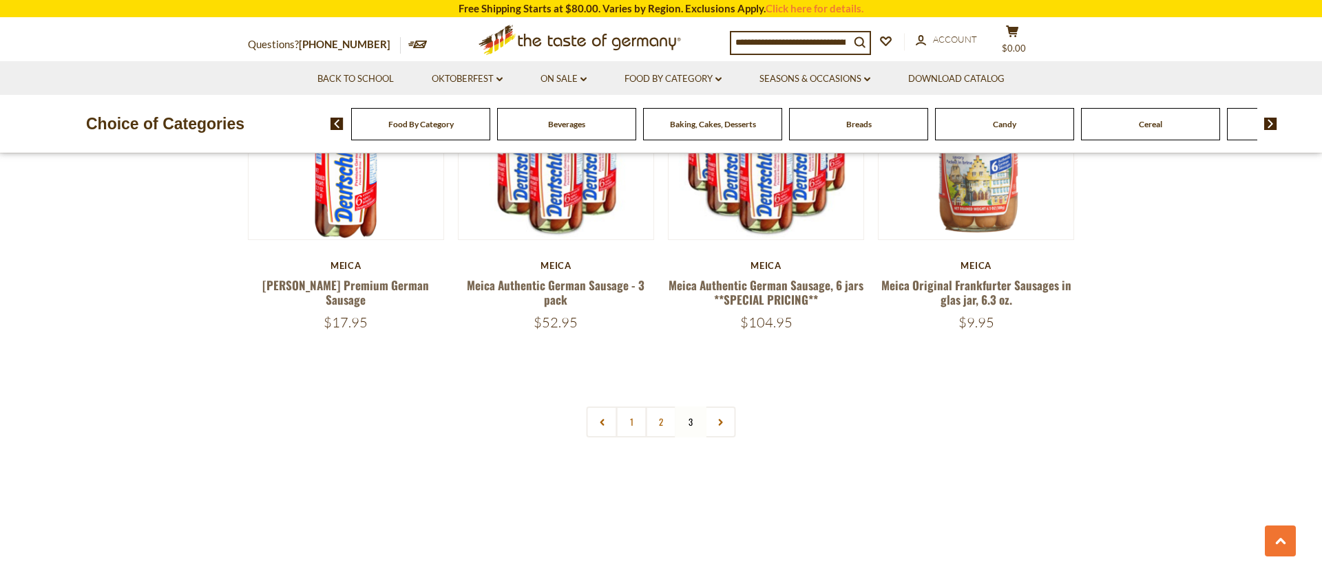
click at [1271, 122] on img at bounding box center [1270, 124] width 13 height 12
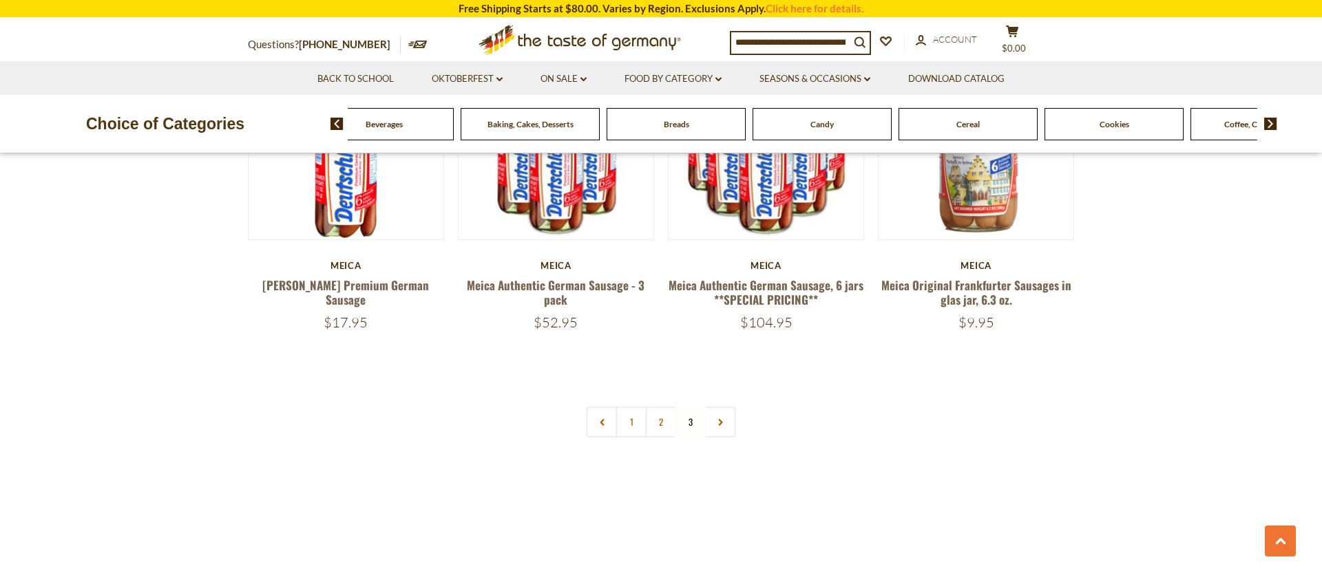
click at [1271, 122] on img at bounding box center [1270, 124] width 13 height 12
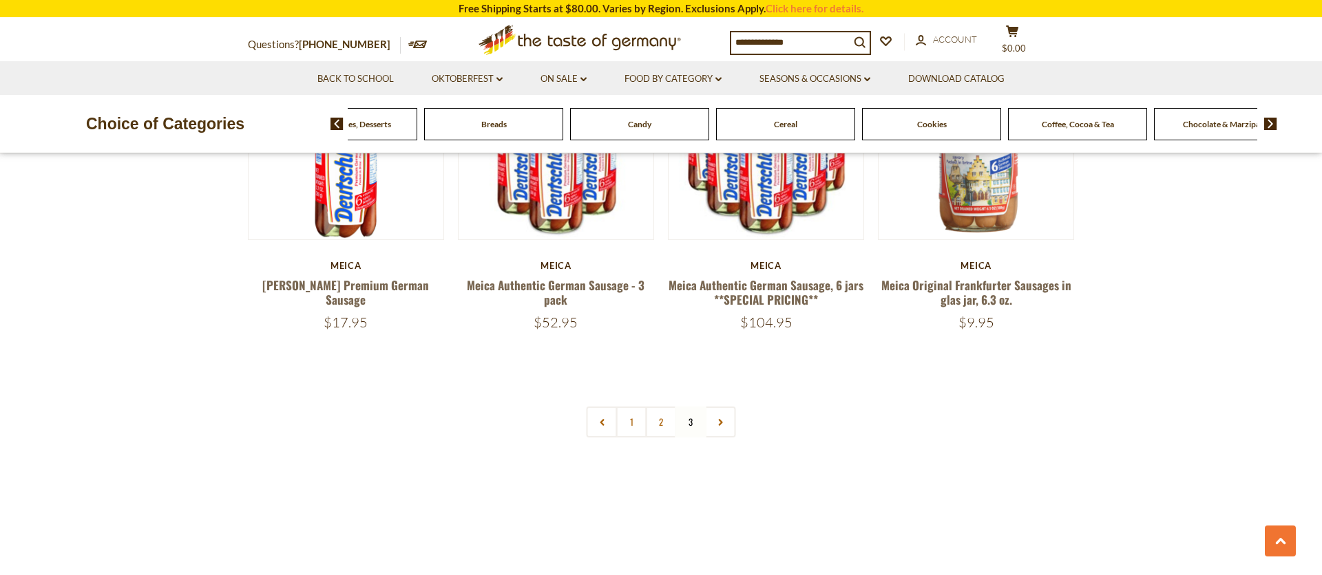
click at [1271, 122] on img at bounding box center [1270, 124] width 13 height 12
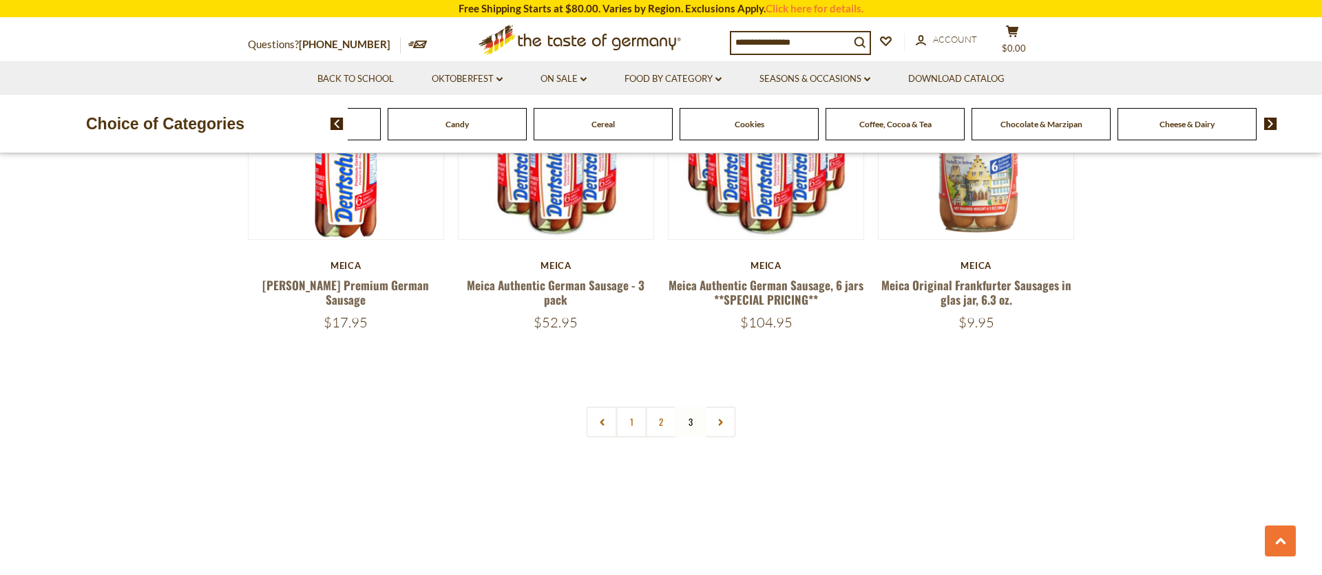
click at [1271, 122] on img at bounding box center [1270, 124] width 13 height 12
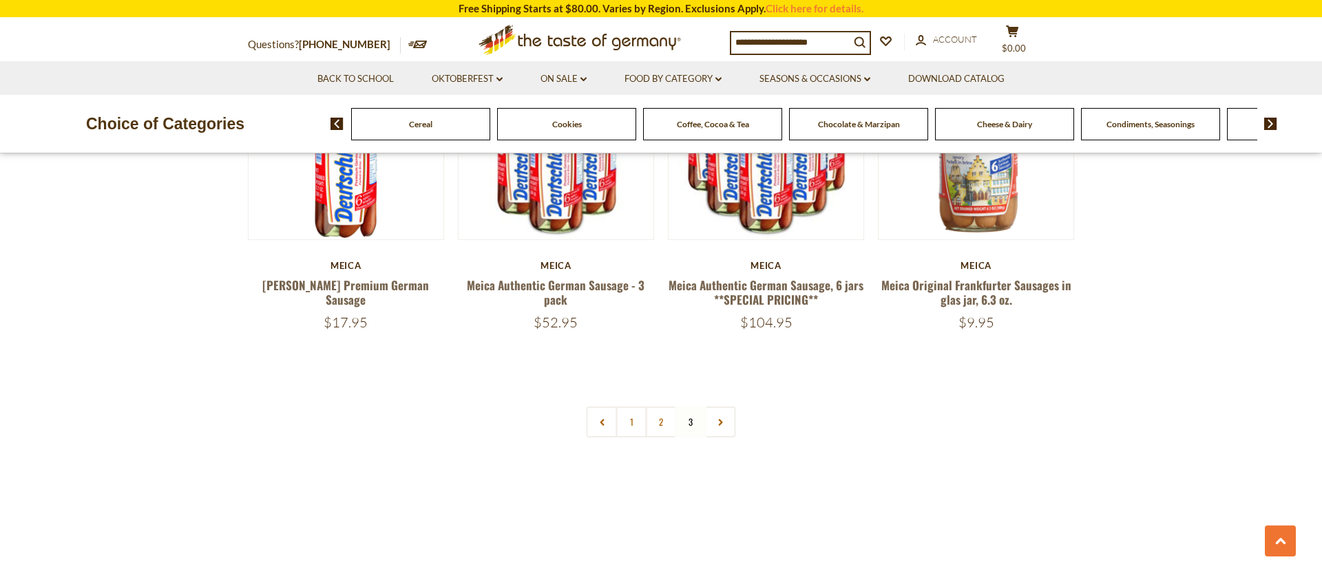
click at [1271, 122] on img at bounding box center [1270, 124] width 13 height 12
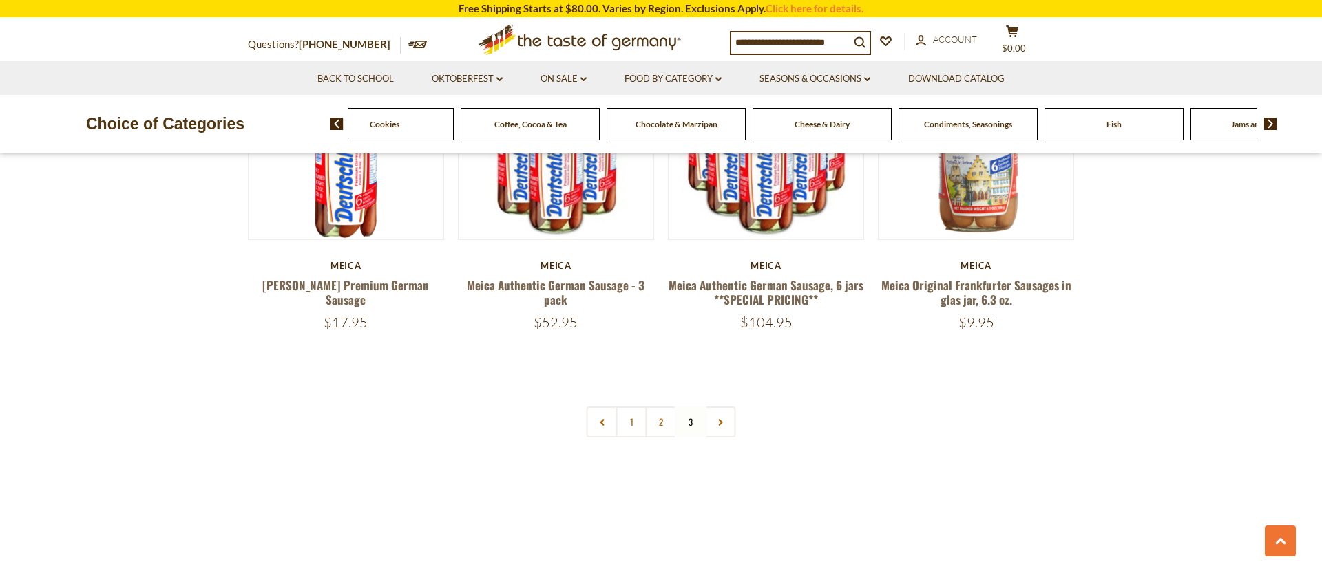
click at [1271, 122] on img at bounding box center [1270, 124] width 13 height 12
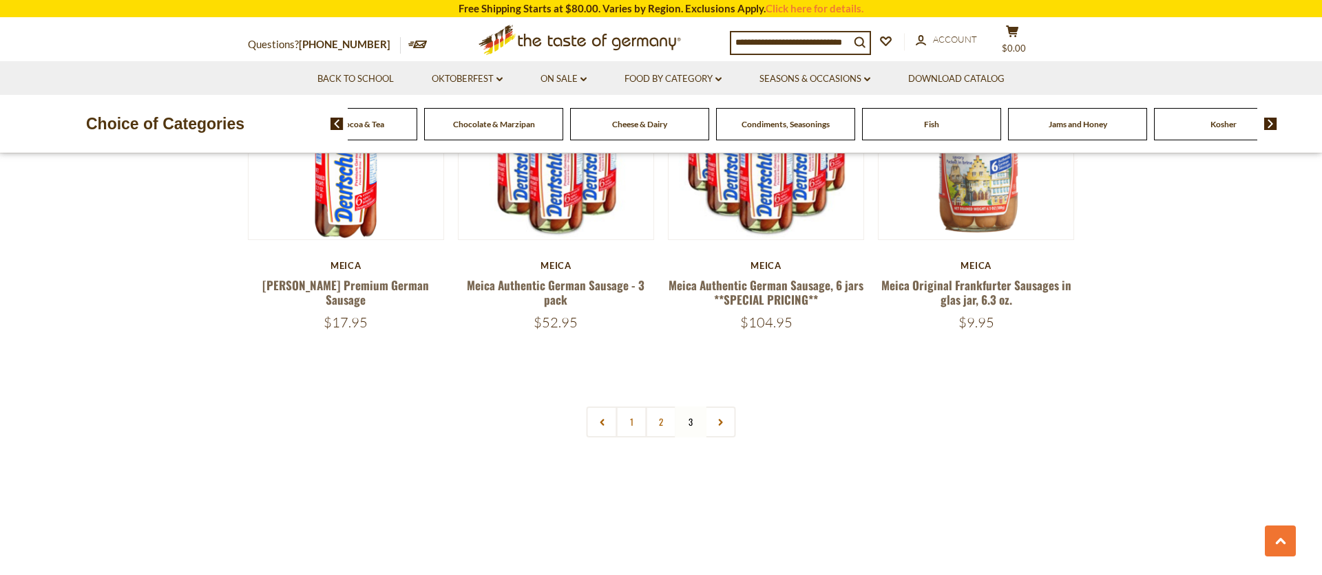
click at [1271, 122] on img at bounding box center [1270, 124] width 13 height 12
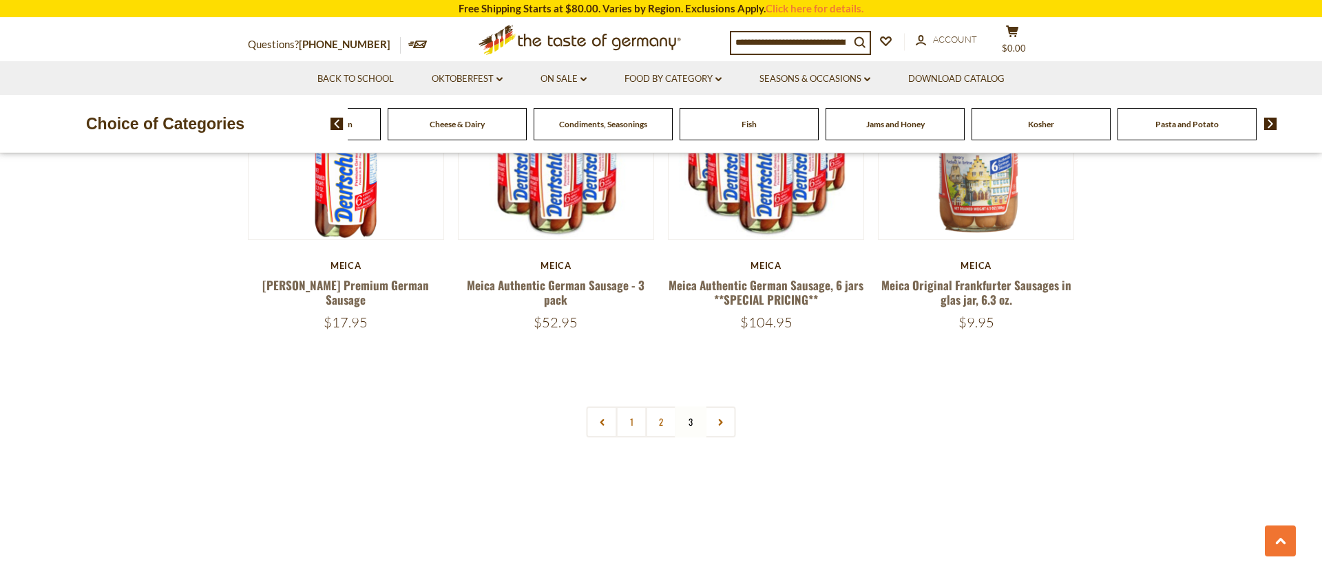
click at [1271, 122] on img at bounding box center [1270, 124] width 13 height 12
